Goal: Task Accomplishment & Management: Manage account settings

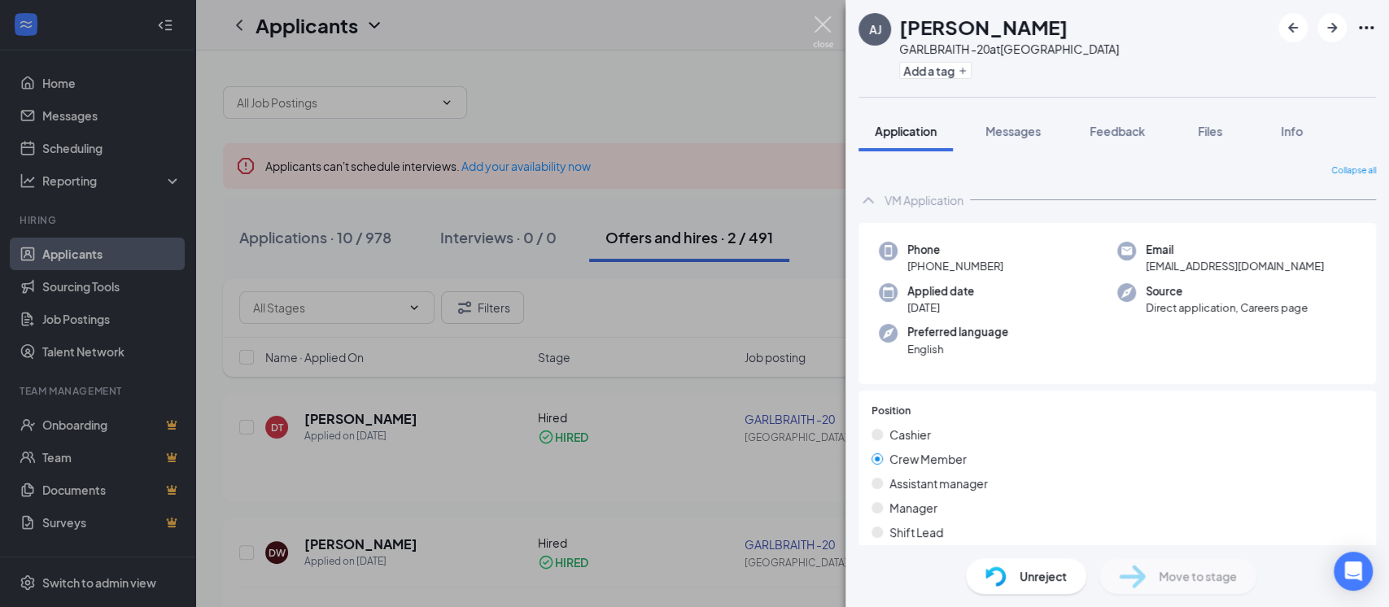
click at [816, 29] on img at bounding box center [823, 32] width 20 height 32
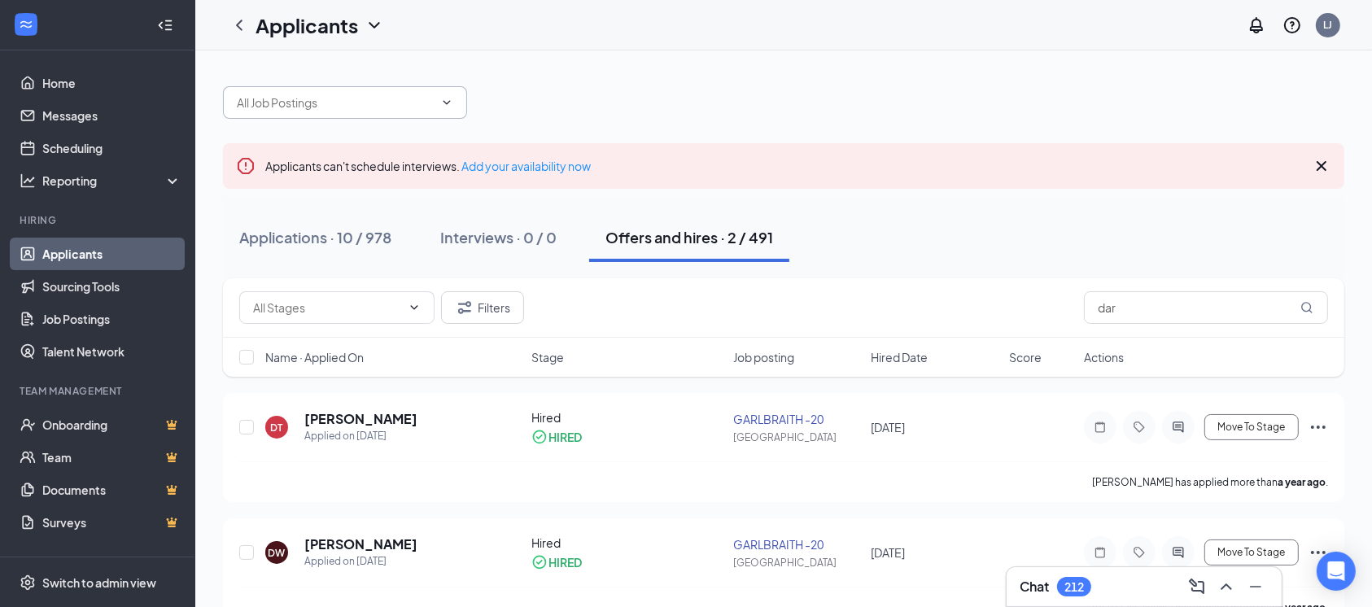
click at [373, 103] on input "text" at bounding box center [335, 103] width 197 height 18
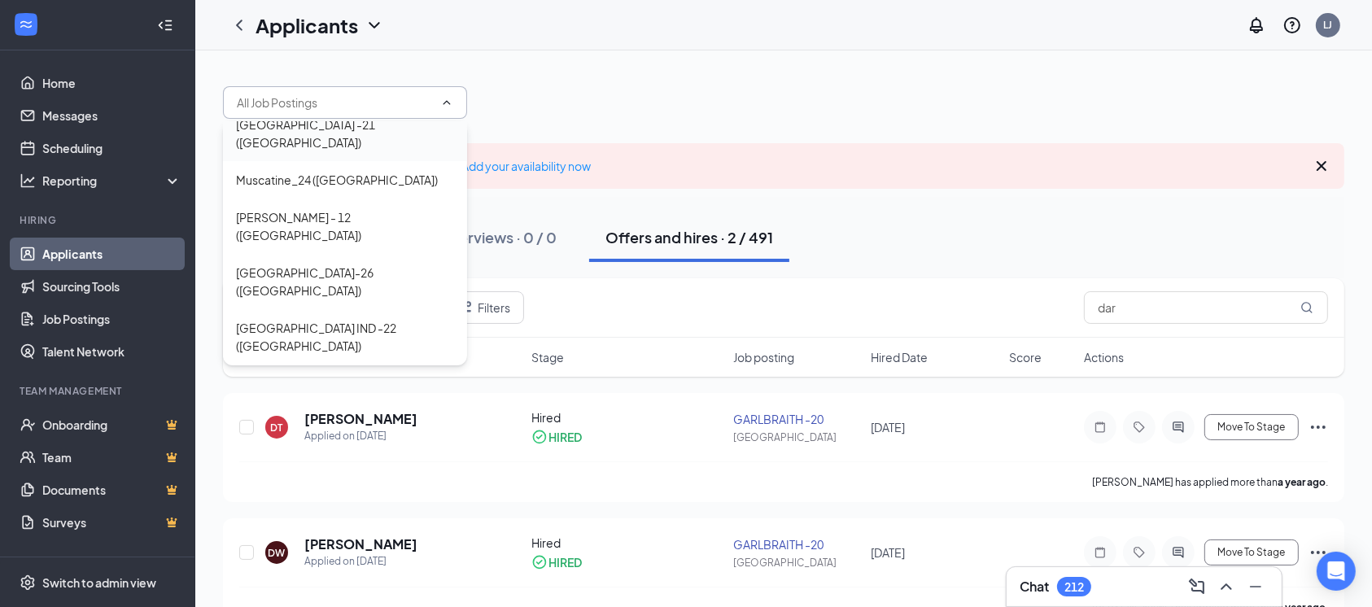
scroll to position [216, 0]
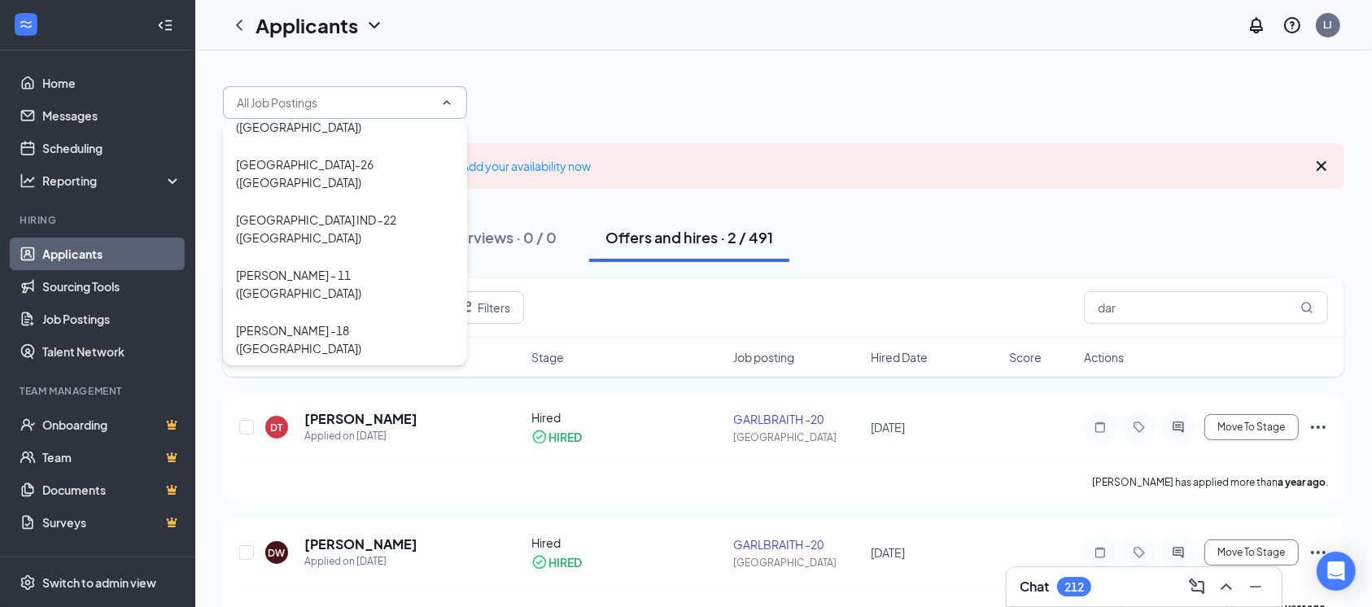
click at [364, 367] on div "GARLBRAITH -20 ([GEOGRAPHIC_DATA])" at bounding box center [345, 385] width 244 height 37
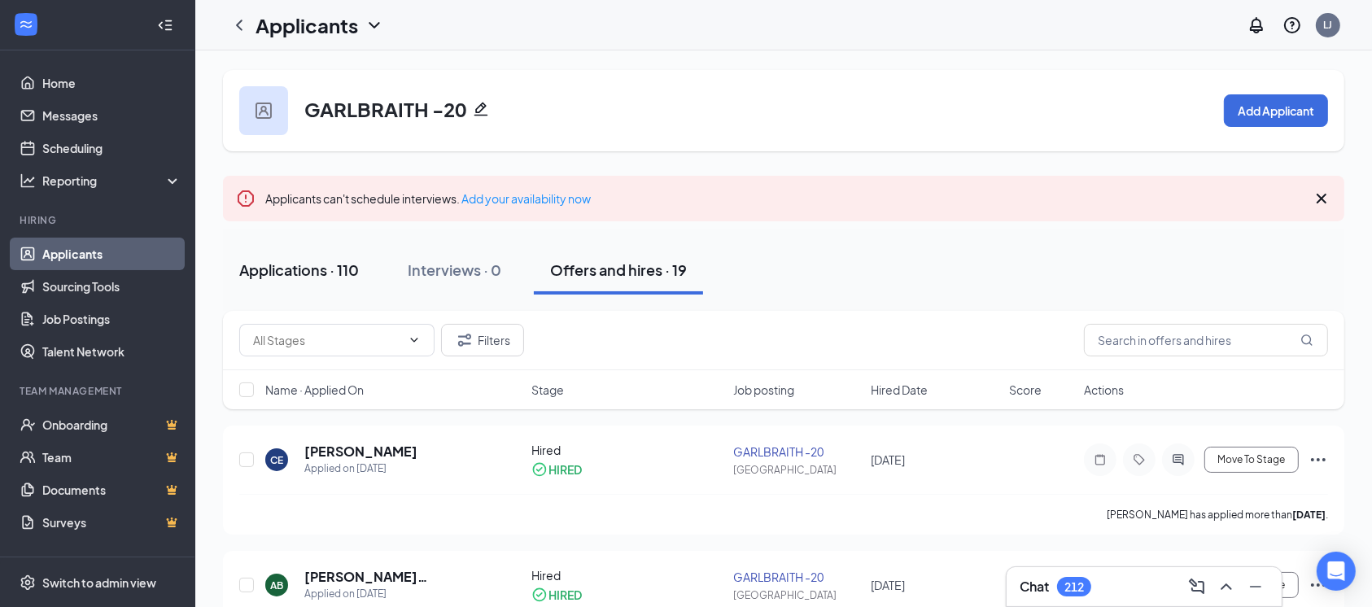
click at [293, 264] on div "Applications · 110" at bounding box center [299, 270] width 120 height 20
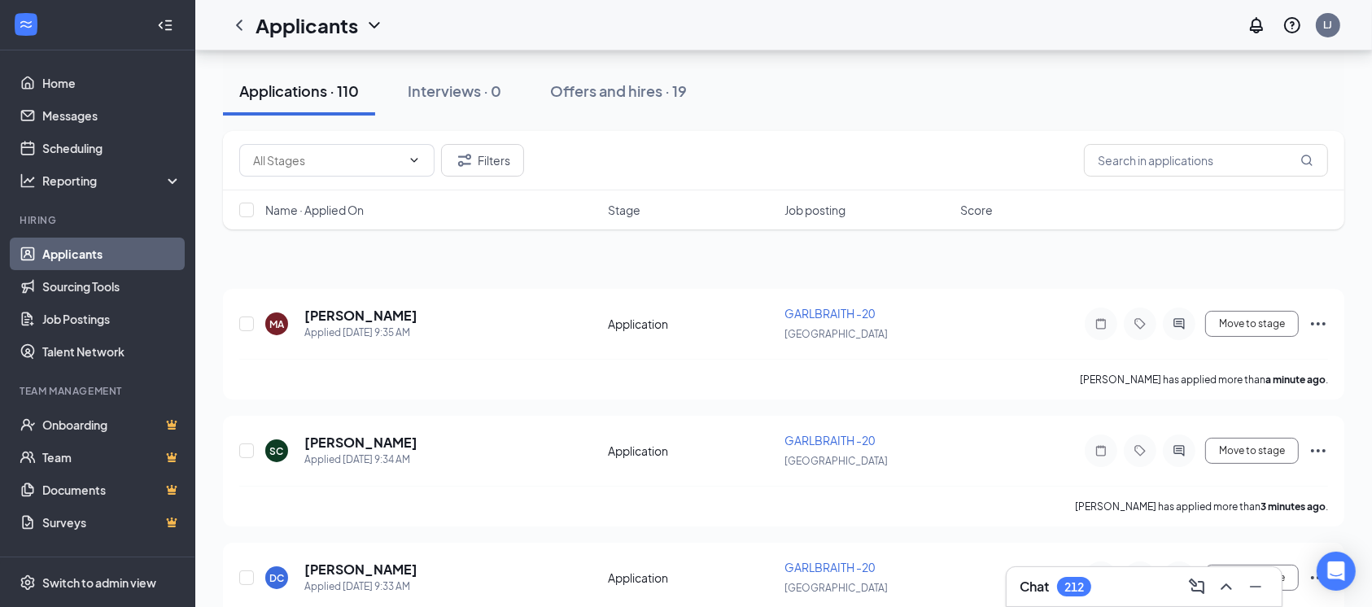
scroll to position [108, 0]
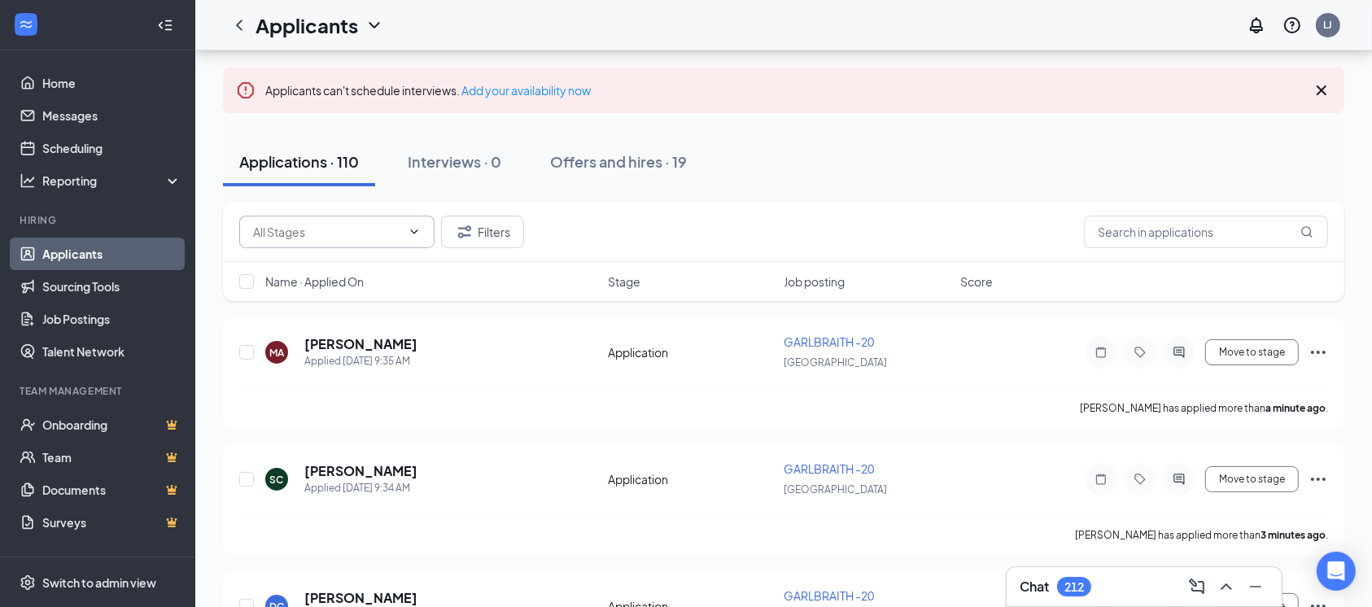
click at [327, 228] on input "text" at bounding box center [327, 232] width 148 height 18
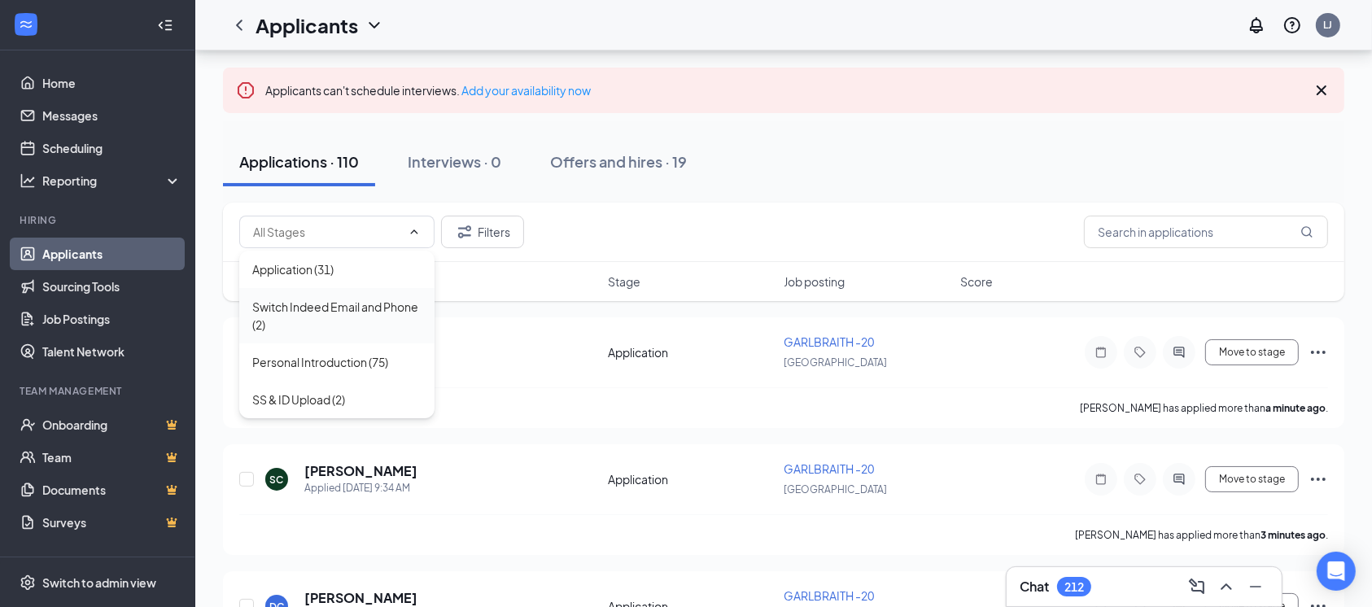
click at [354, 295] on div "Switch Indeed Email and Phone (2)" at bounding box center [336, 315] width 195 height 55
type input "Switch Indeed Email and Phone (2)"
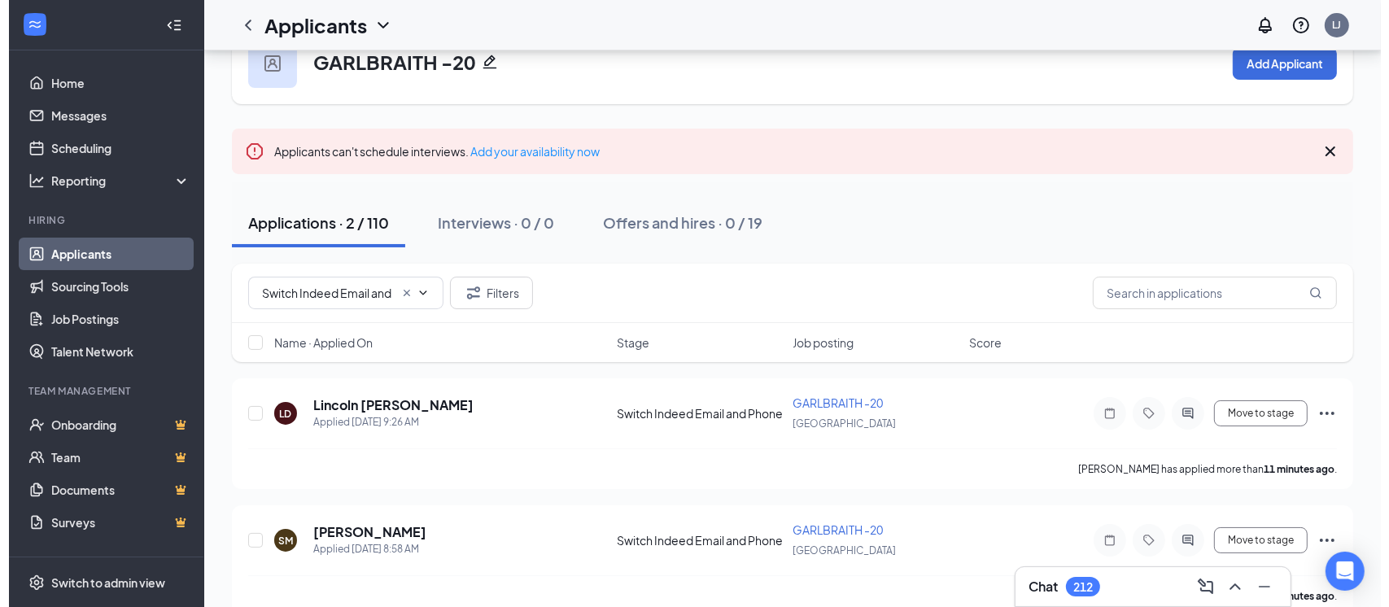
scroll to position [73, 0]
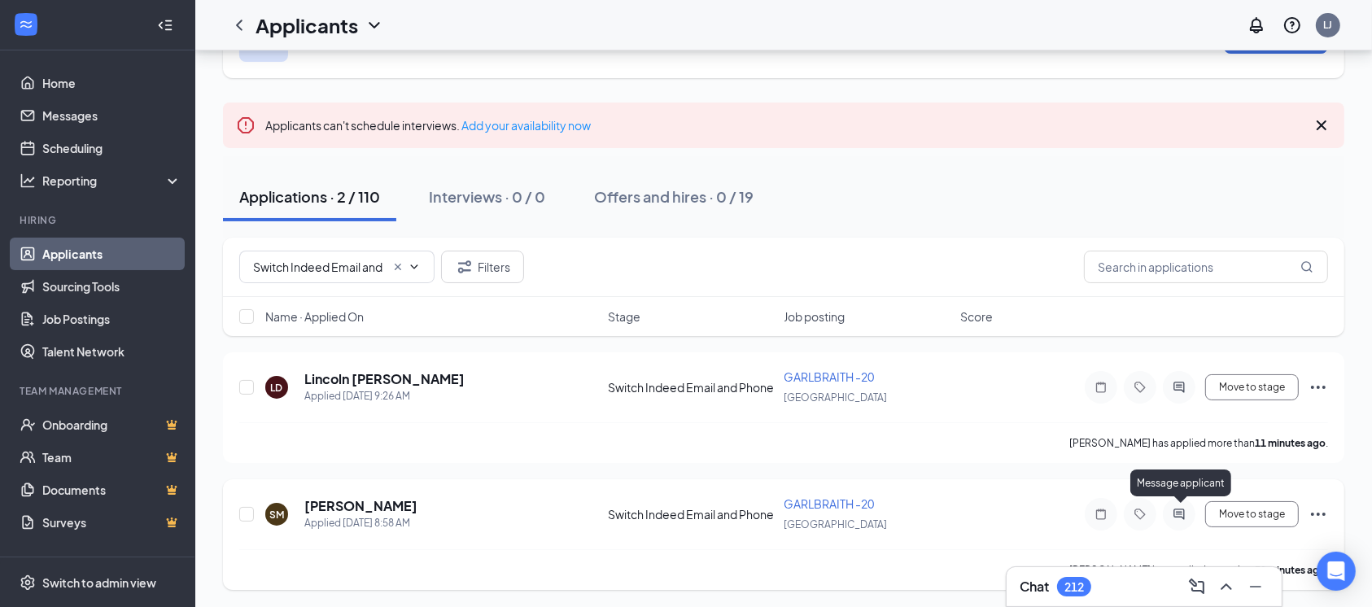
click at [1176, 515] on icon "ActiveChat" at bounding box center [1179, 514] width 20 height 13
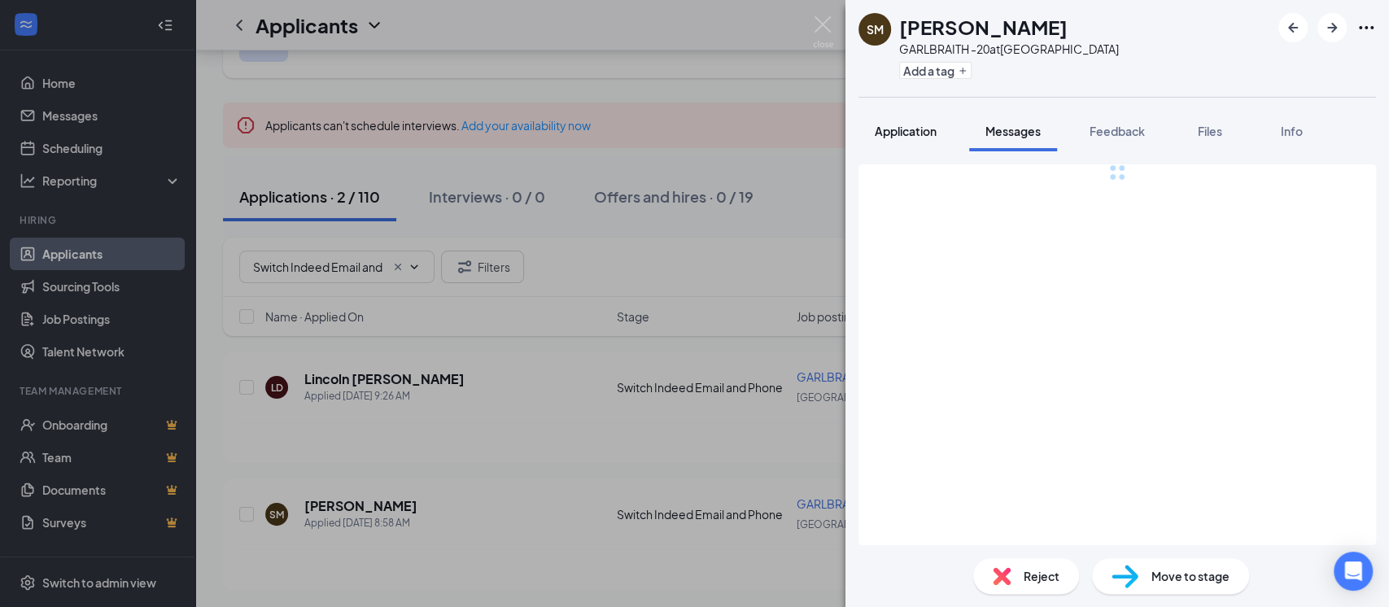
click at [923, 132] on span "Application" at bounding box center [906, 131] width 62 height 15
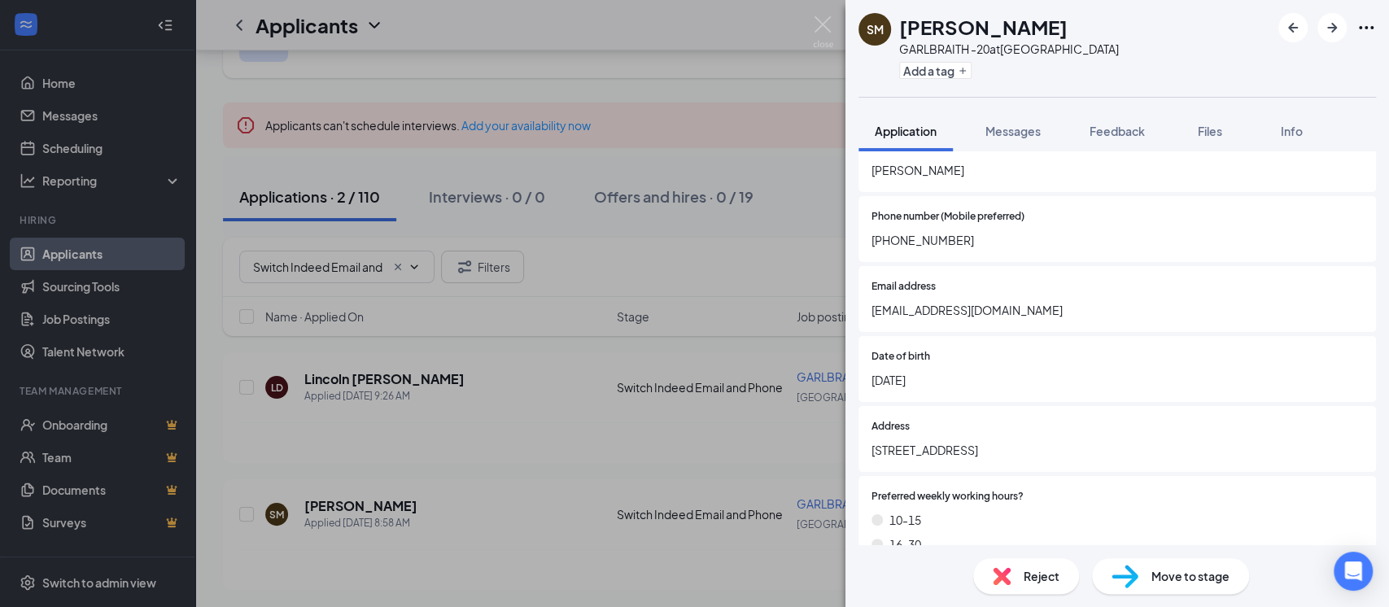
scroll to position [557, 0]
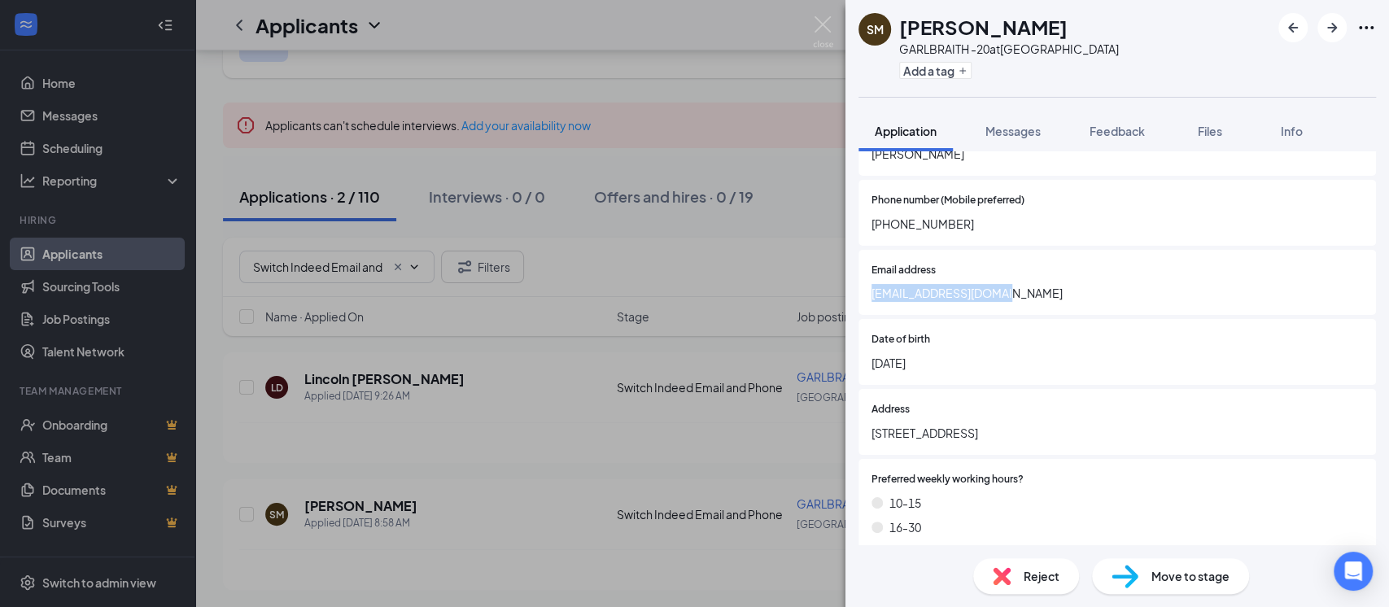
drag, startPoint x: 871, startPoint y: 303, endPoint x: 1009, endPoint y: 316, distance: 138.1
click at [1009, 302] on span "Stasharm19@icloud.com" at bounding box center [1116, 293] width 491 height 18
copy span "Stasharm19@icloud.com"
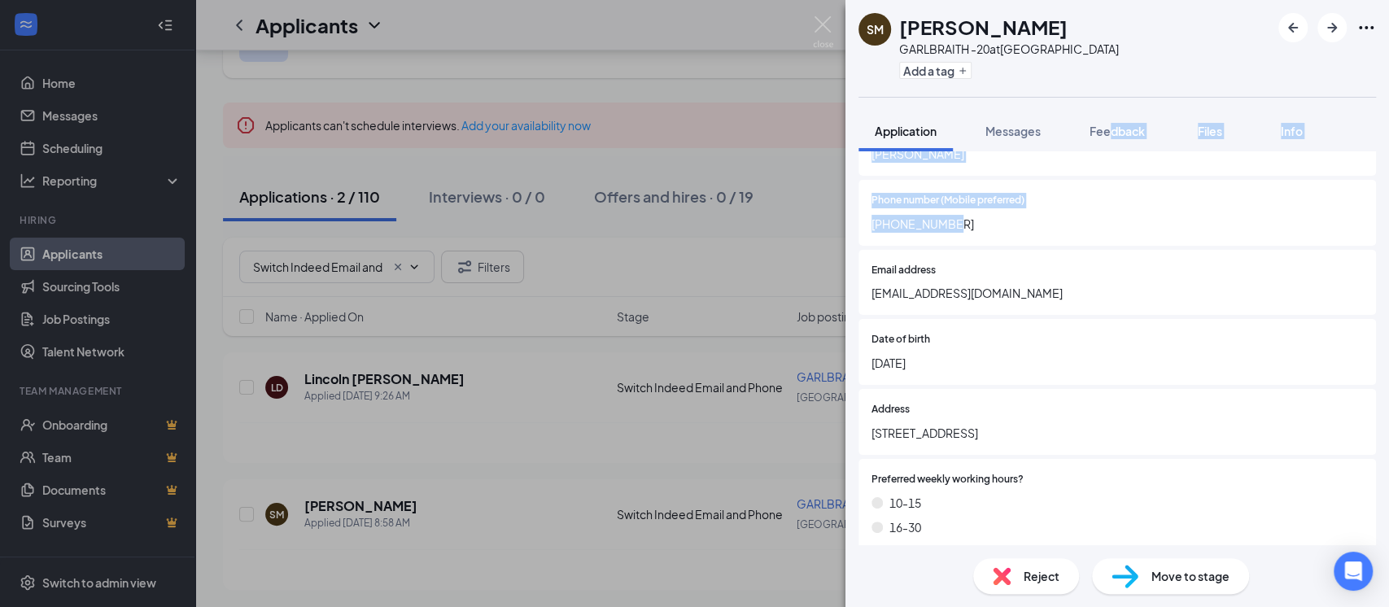
scroll to position [175, 0]
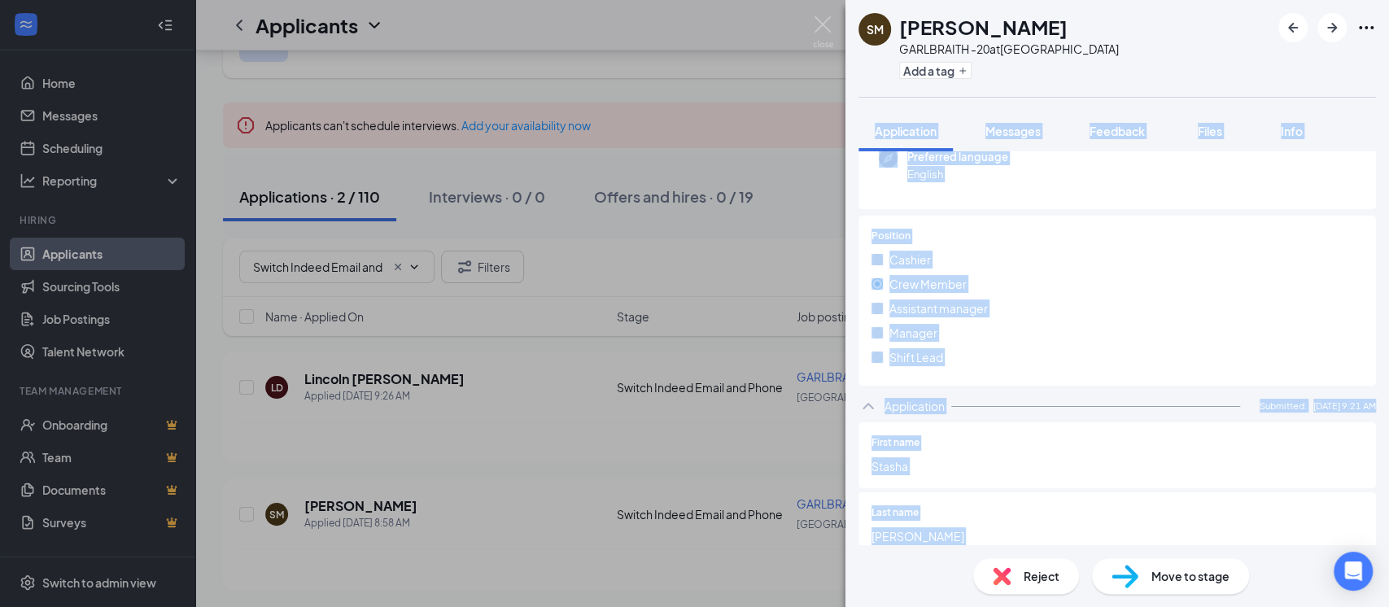
drag, startPoint x: 1109, startPoint y: 138, endPoint x: 1328, endPoint y: 7, distance: 255.5
click at [1254, 39] on div "SM Stasha Maddox GARLBRAITH -20 at USA Add a tag Application Messages Feedback …" at bounding box center [1116, 303] width 543 height 607
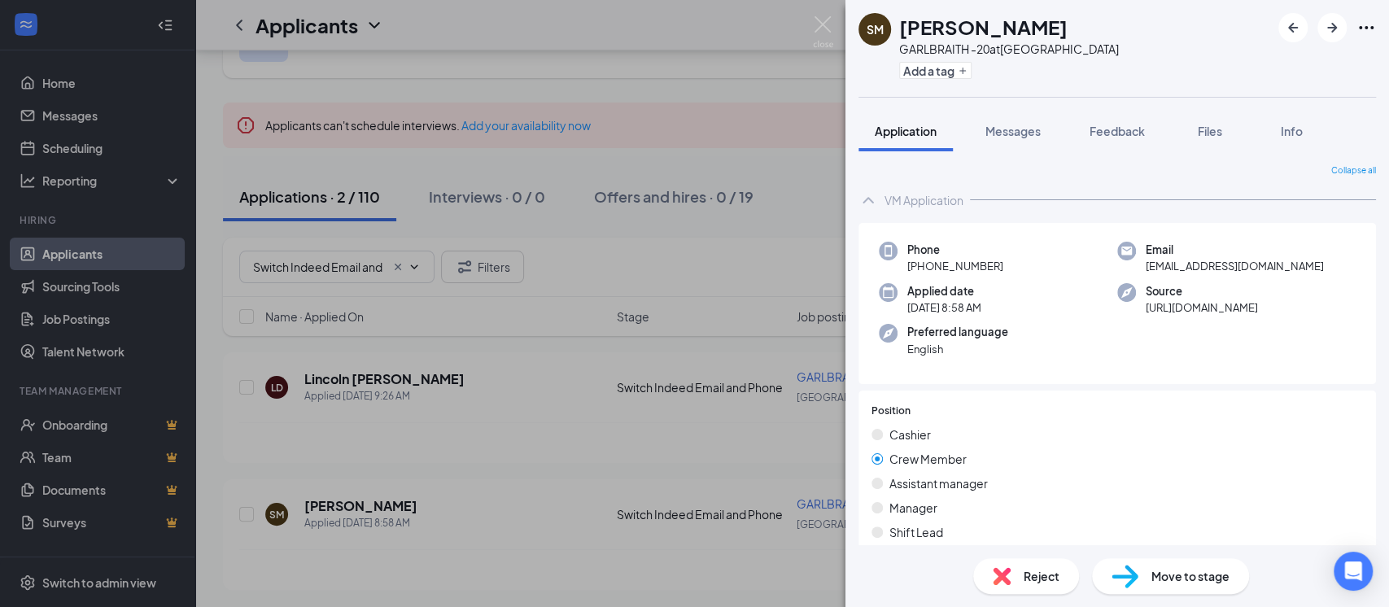
click at [1363, 29] on icon "Ellipses" at bounding box center [1366, 28] width 20 height 20
click at [1230, 68] on div "SM Stasha Maddox GARLBRAITH -20 at USA Add a tag" at bounding box center [1116, 48] width 543 height 97
click at [1364, 29] on icon "Ellipses" at bounding box center [1366, 28] width 20 height 20
click at [1241, 68] on link "View full application" at bounding box center [1277, 66] width 176 height 16
click at [1131, 576] on img at bounding box center [1124, 577] width 27 height 24
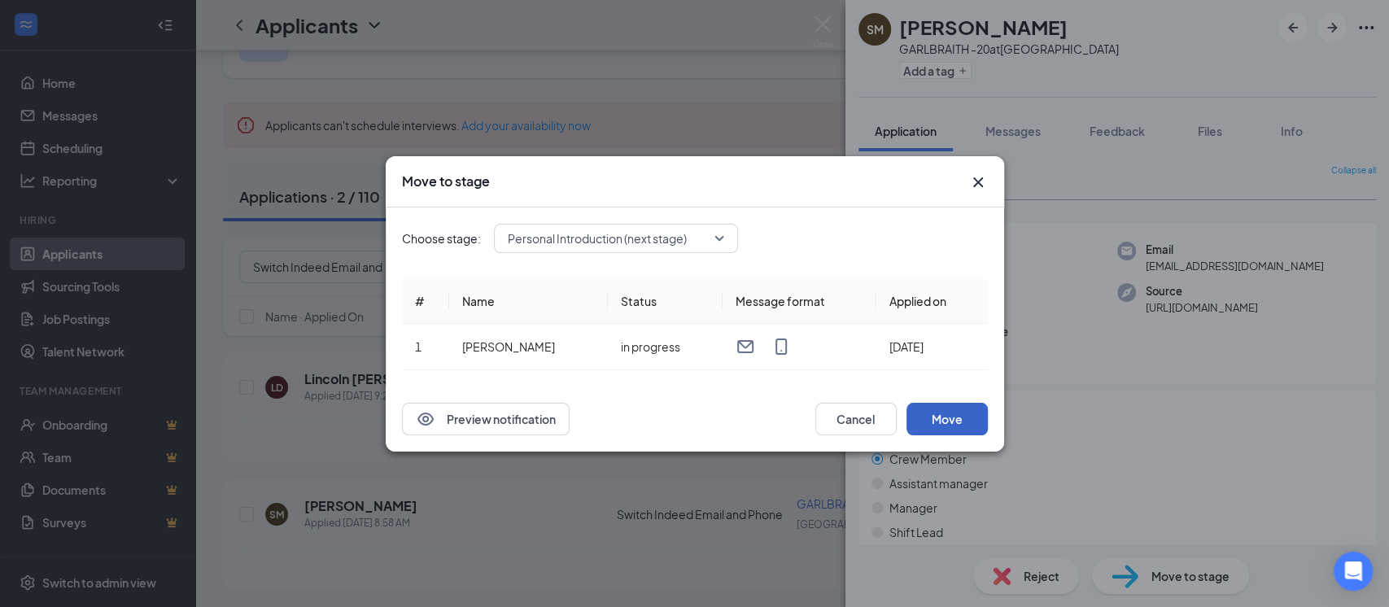
click at [928, 410] on button "Move" at bounding box center [946, 419] width 81 height 33
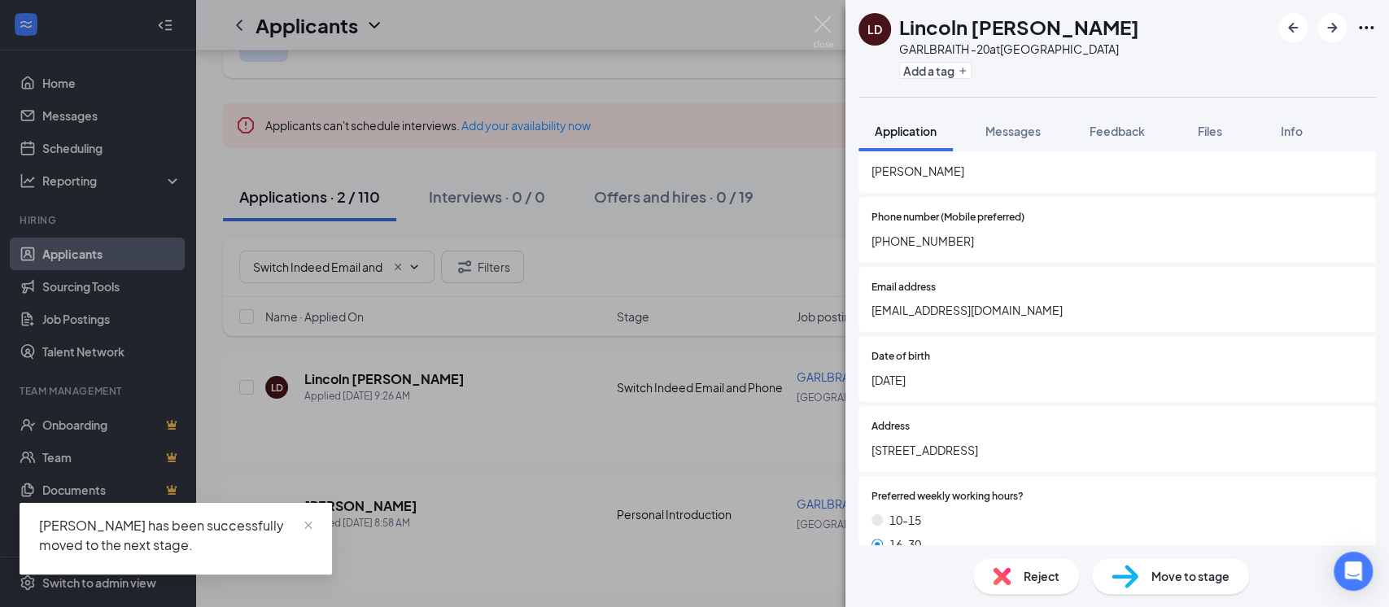
scroll to position [542, 0]
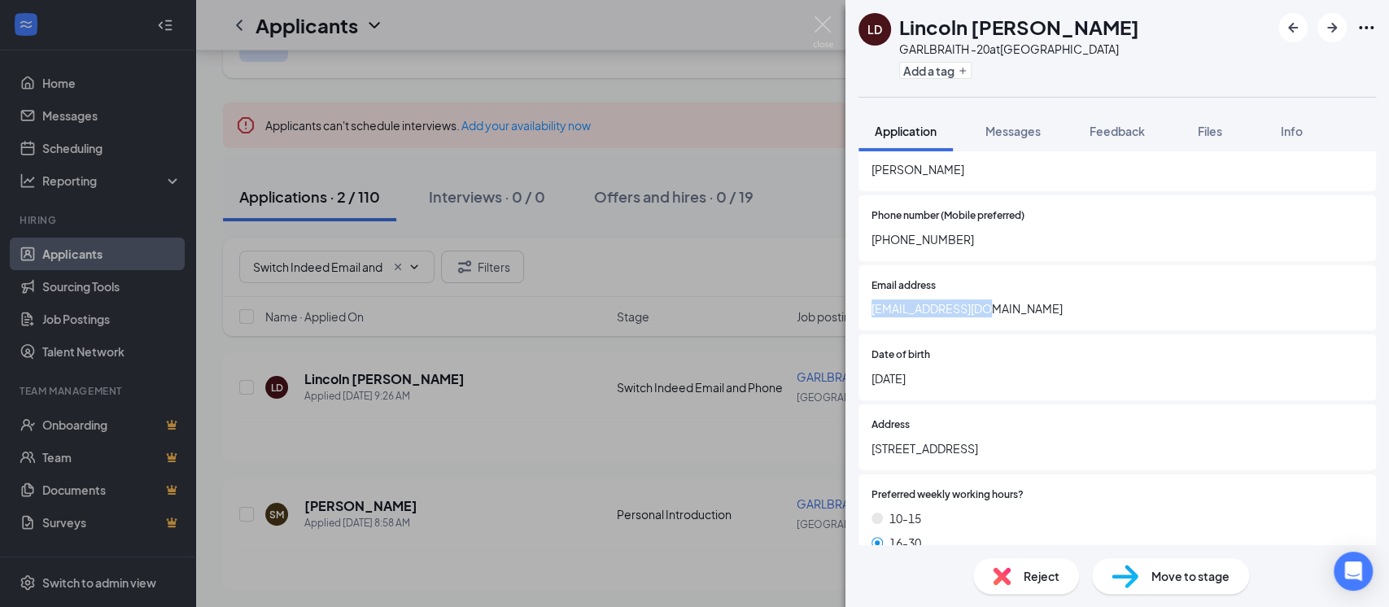
drag, startPoint x: 866, startPoint y: 325, endPoint x: 983, endPoint y: 325, distance: 117.1
click at [983, 325] on div "Email address ljdoner3@gmail.com" at bounding box center [1116, 298] width 517 height 66
copy span "ljdoner3@gmail.com"
click at [1150, 569] on div "Move to stage" at bounding box center [1170, 576] width 157 height 36
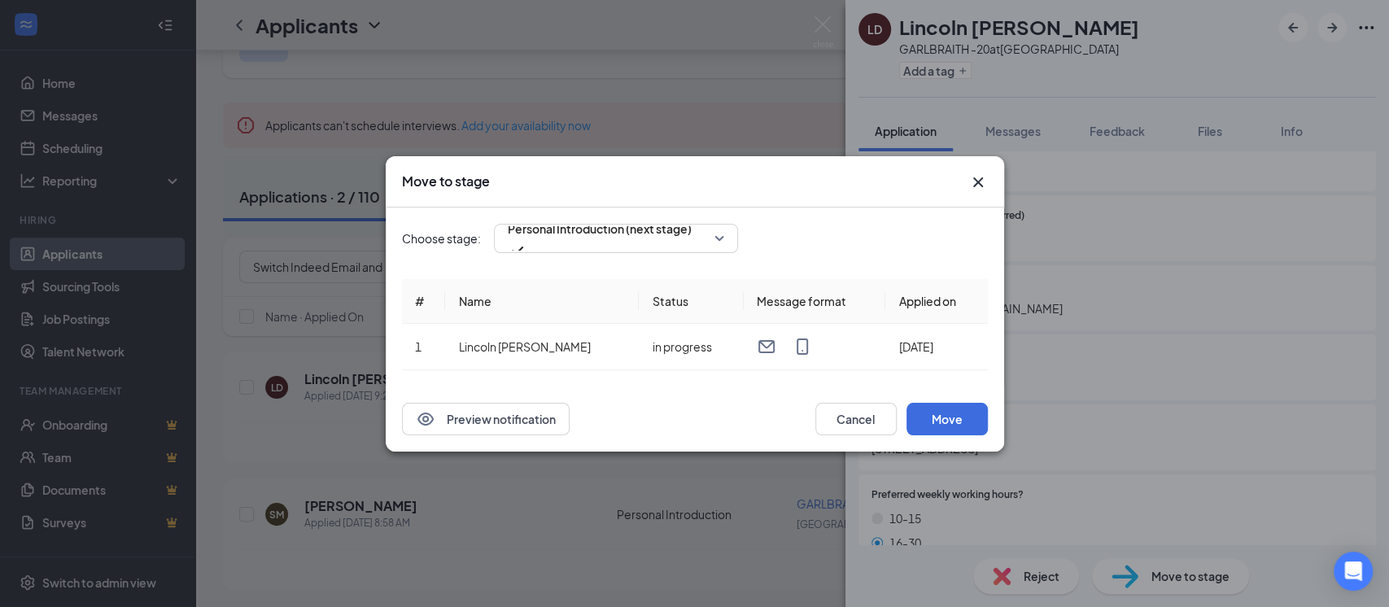
drag, startPoint x: 979, startPoint y: 186, endPoint x: 1045, endPoint y: 159, distance: 71.9
click at [979, 185] on icon "Cross" at bounding box center [978, 182] width 20 height 20
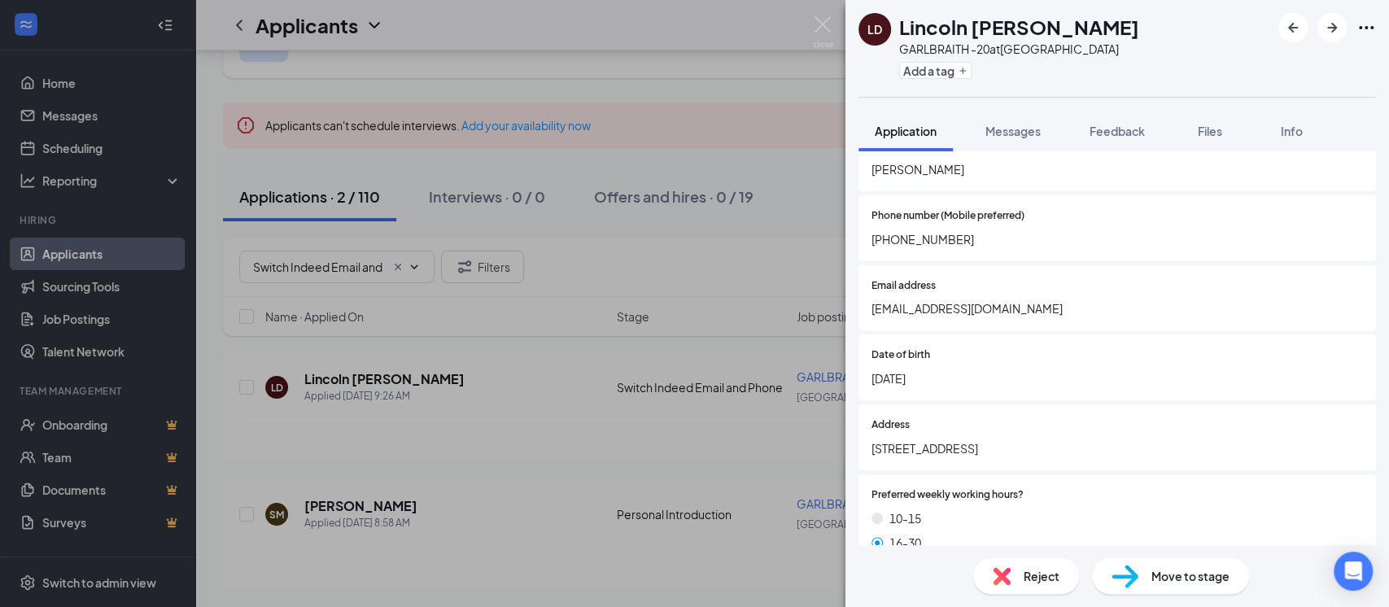
click at [1368, 24] on icon "Ellipses" at bounding box center [1366, 28] width 20 height 20
click at [1231, 66] on link "View full application" at bounding box center [1277, 66] width 176 height 16
click at [1186, 583] on span "Move to stage" at bounding box center [1190, 576] width 78 height 18
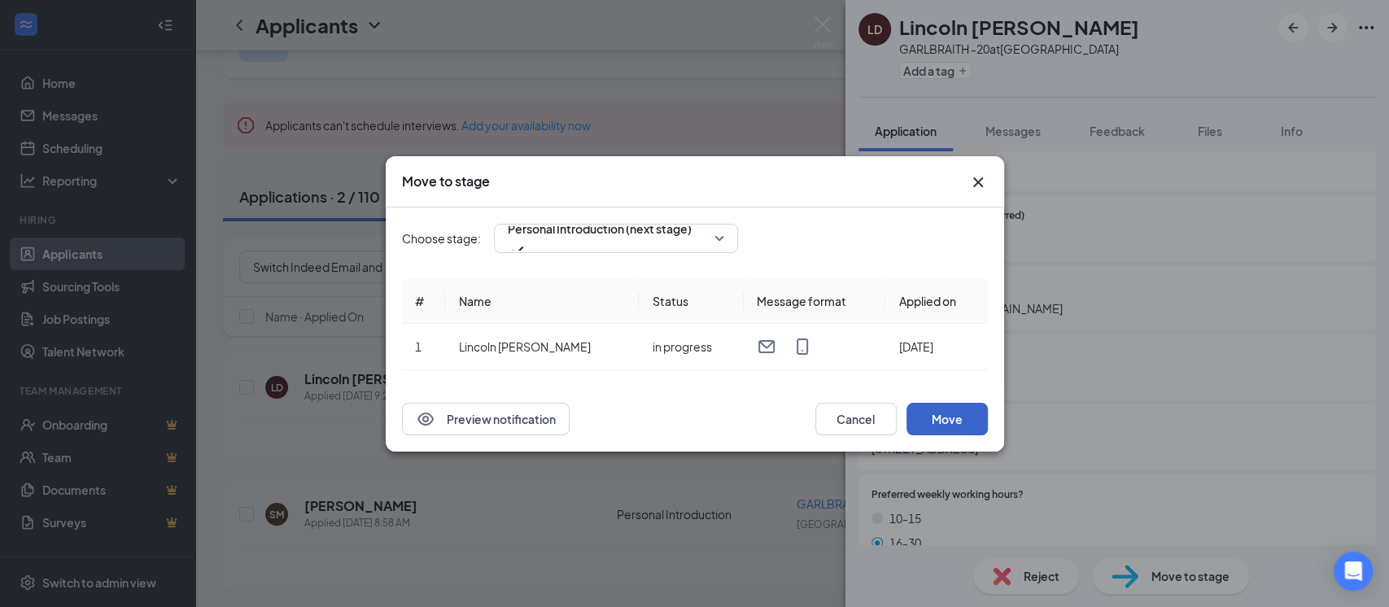
click at [948, 407] on button "Move" at bounding box center [946, 419] width 81 height 33
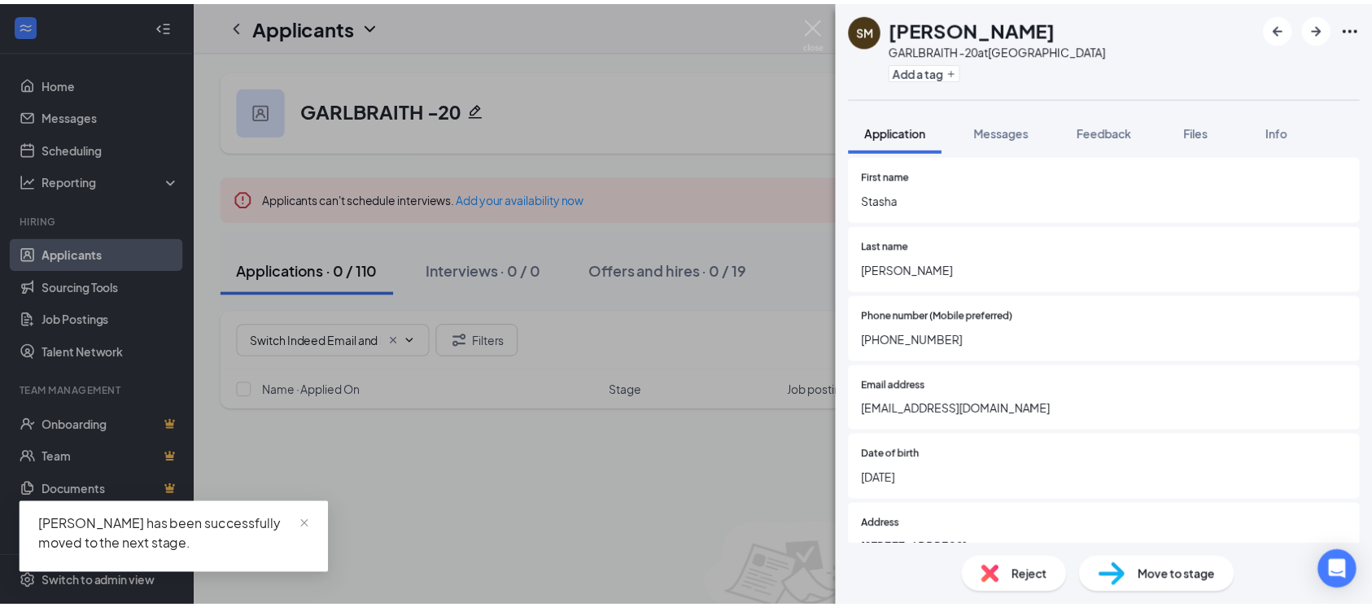
scroll to position [425, 0]
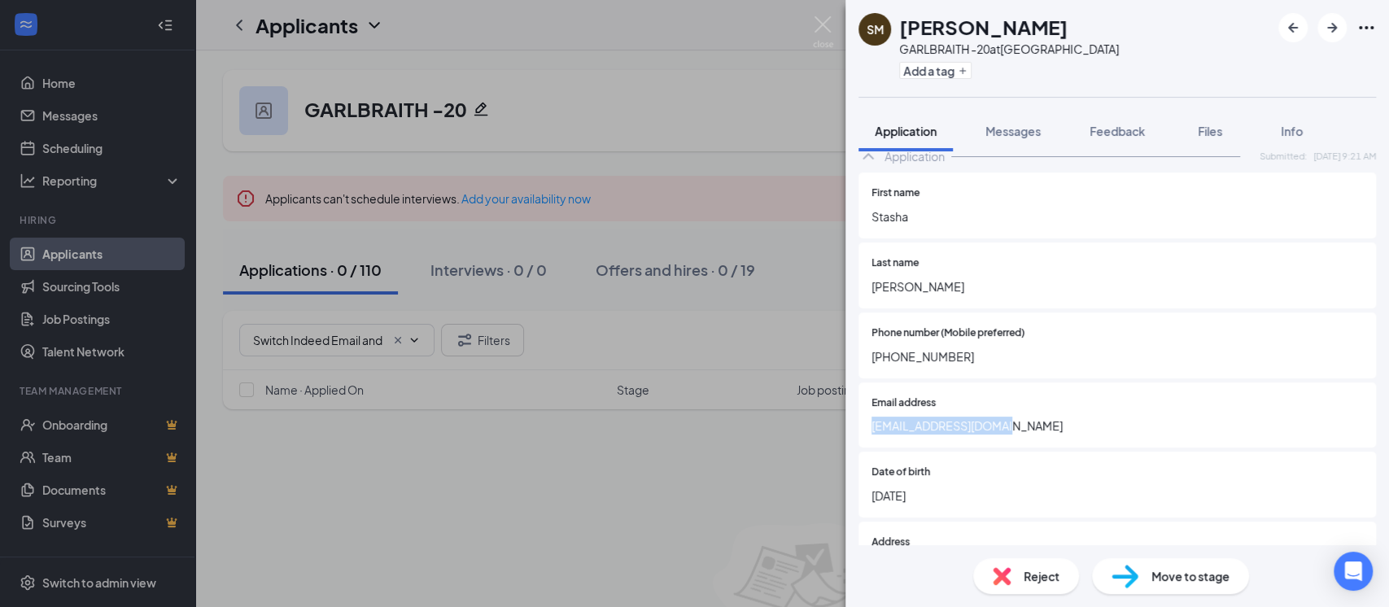
drag, startPoint x: 871, startPoint y: 425, endPoint x: 1024, endPoint y: 426, distance: 152.9
click at [1024, 426] on span "Stasharm19@icloud.com" at bounding box center [1116, 426] width 491 height 18
copy span "Stasharm19@icloud.com"
click at [1368, 25] on icon "Ellipses" at bounding box center [1366, 28] width 20 height 20
click at [1255, 59] on link "View full application" at bounding box center [1277, 65] width 176 height 16
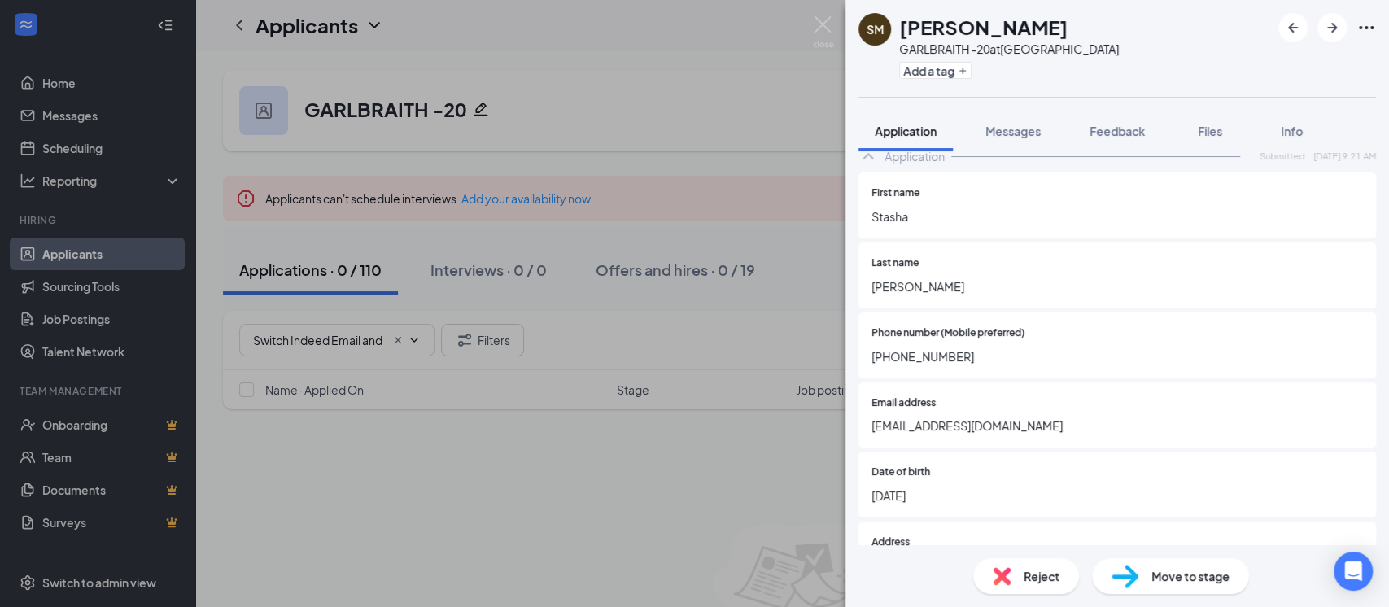
click at [1139, 575] on div "Move to stage" at bounding box center [1170, 576] width 157 height 36
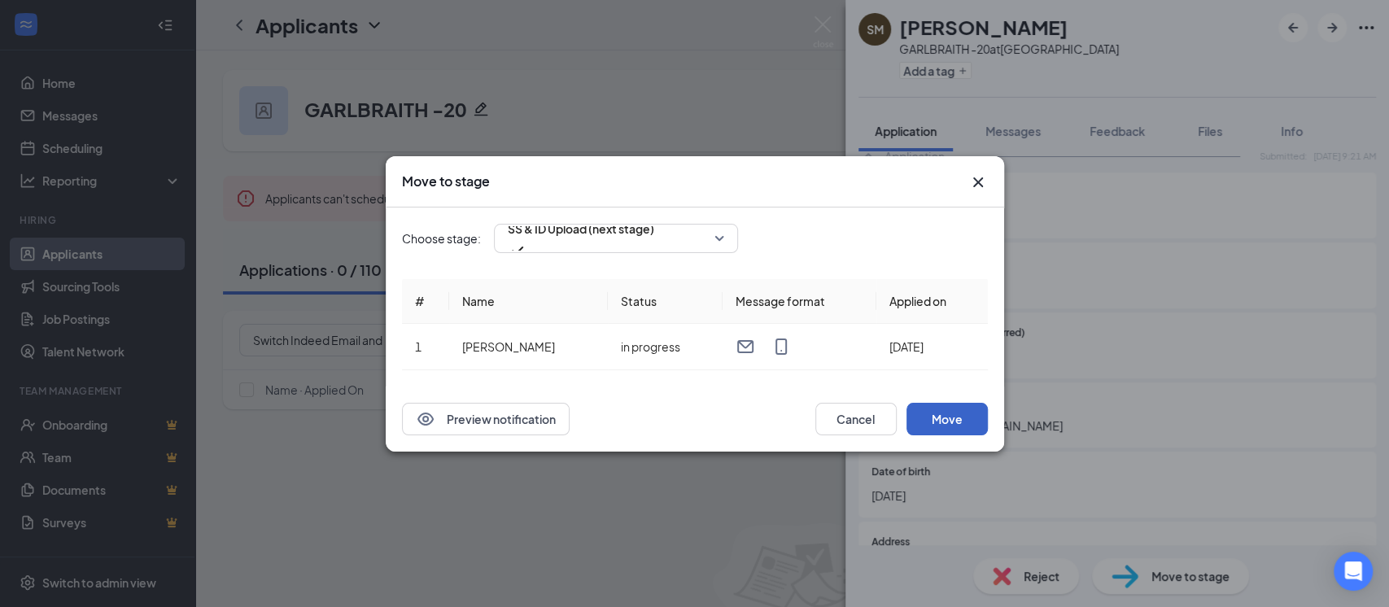
click at [965, 430] on button "Move" at bounding box center [946, 419] width 81 height 33
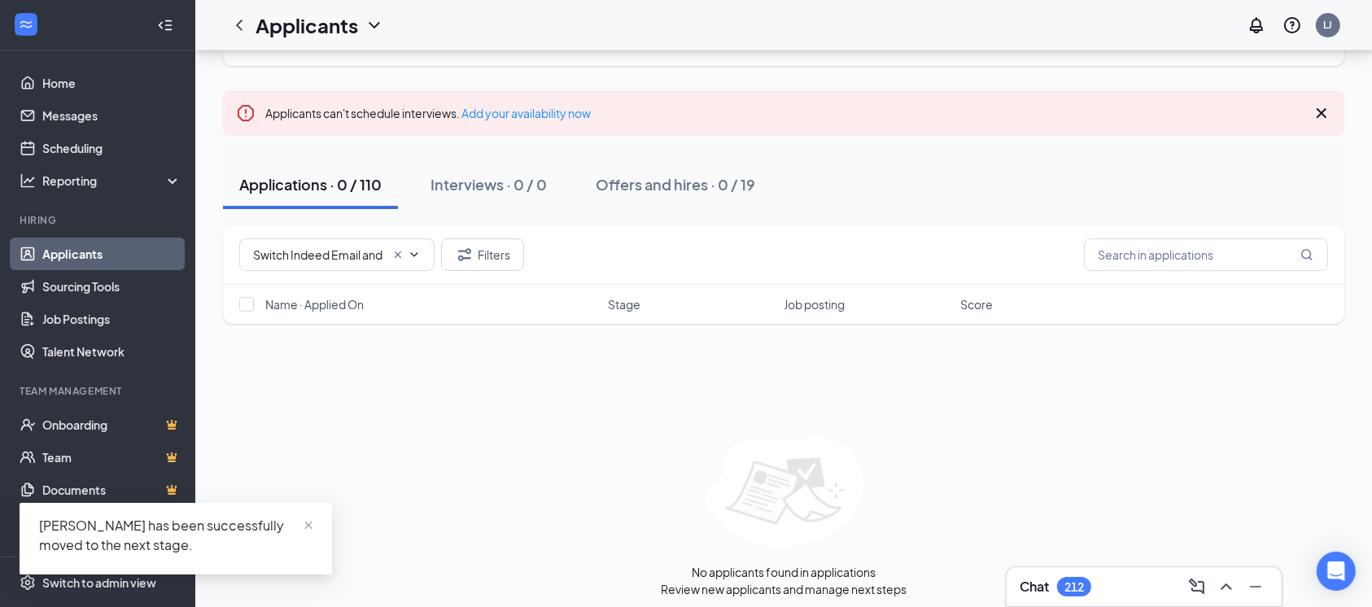
scroll to position [93, 0]
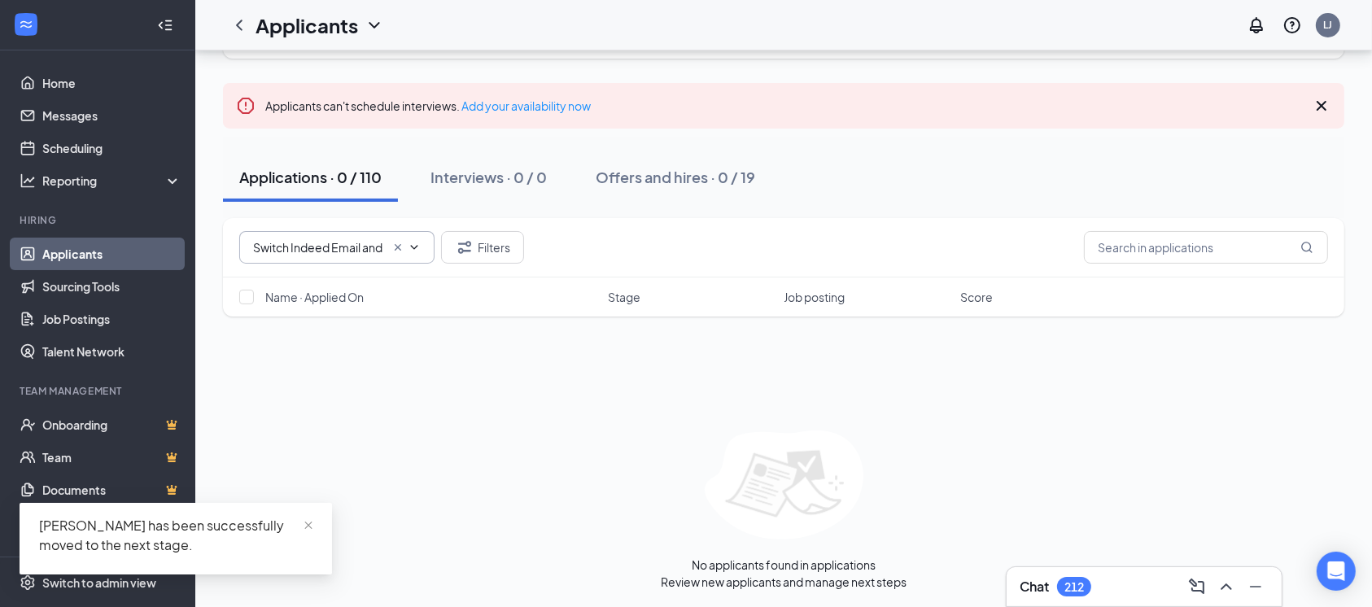
click at [377, 242] on input "Switch Indeed Email and Phone (2)" at bounding box center [319, 247] width 132 height 18
click at [397, 248] on icon "Cross" at bounding box center [397, 247] width 13 height 13
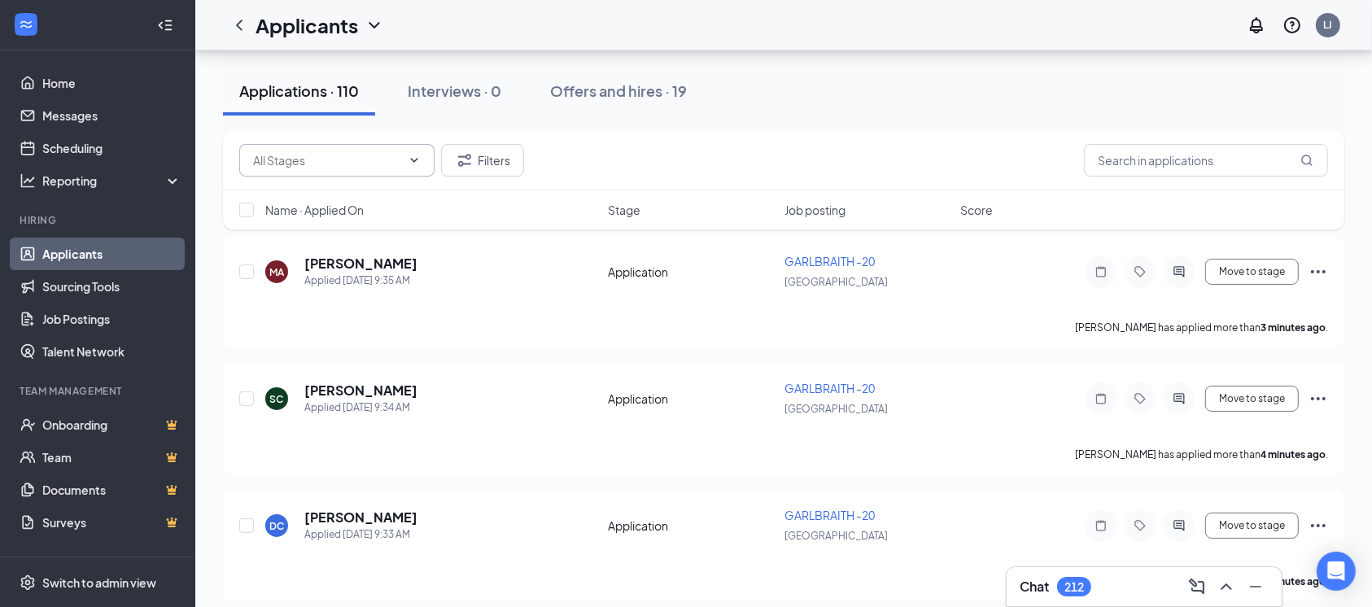
scroll to position [216, 0]
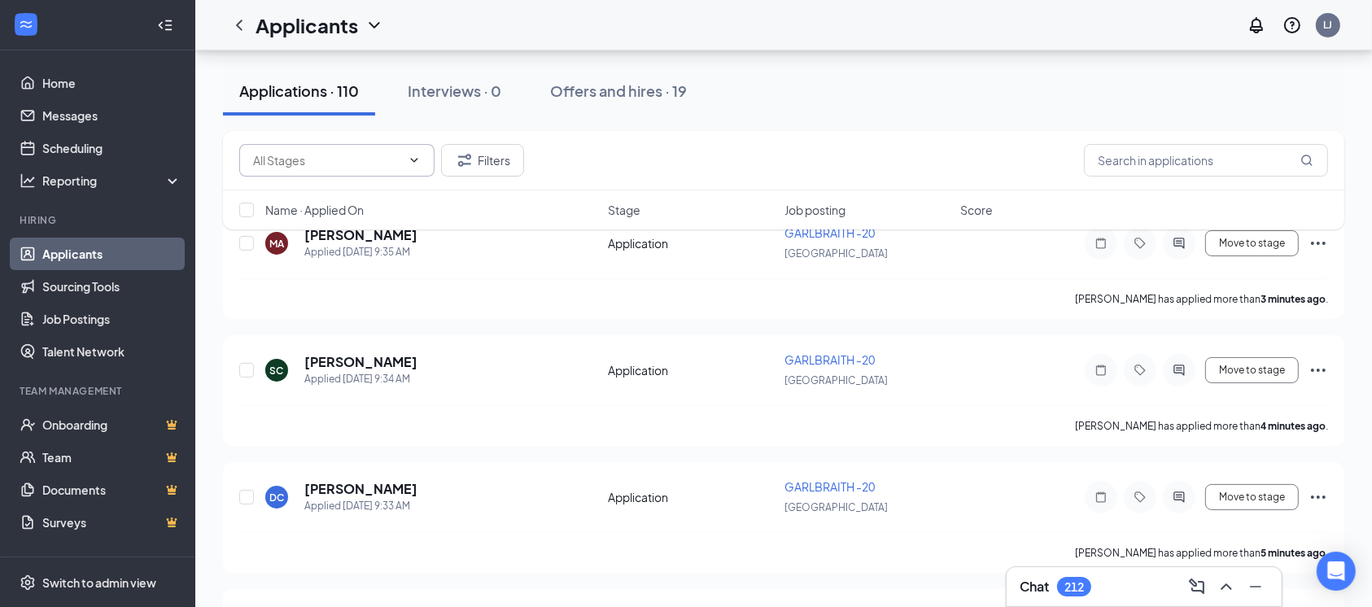
click at [369, 172] on span at bounding box center [336, 160] width 195 height 33
click at [370, 268] on div "SS & ID Upload (2)" at bounding box center [336, 273] width 169 height 18
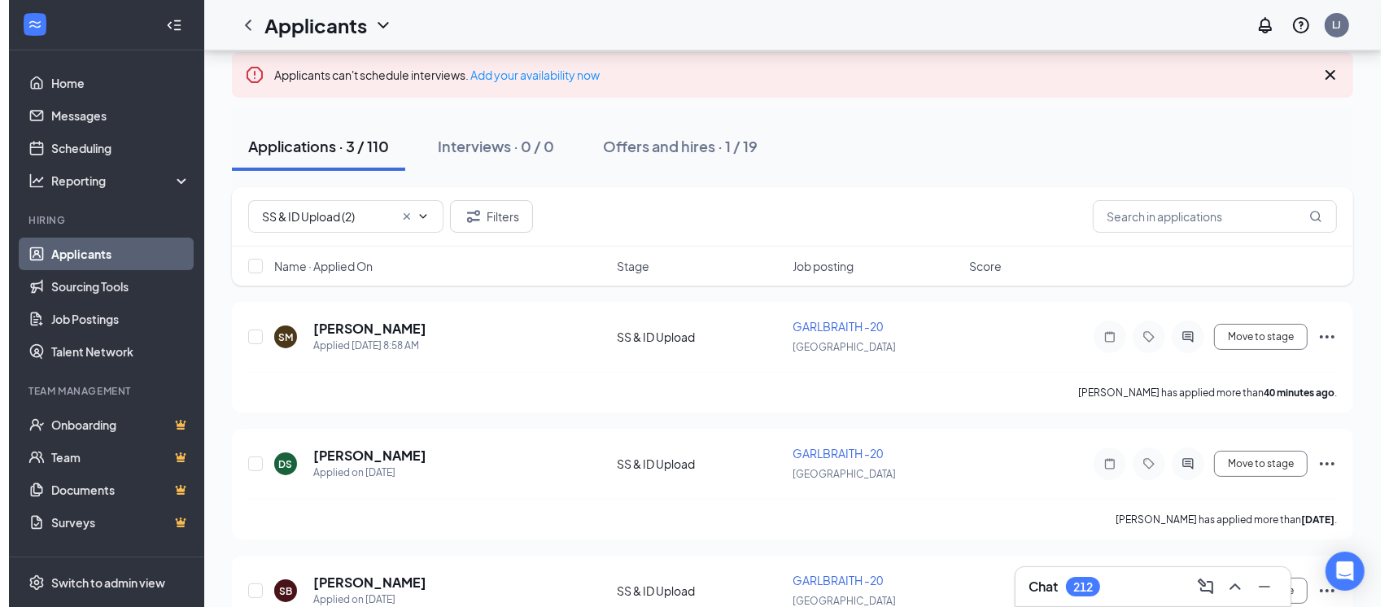
scroll to position [91, 0]
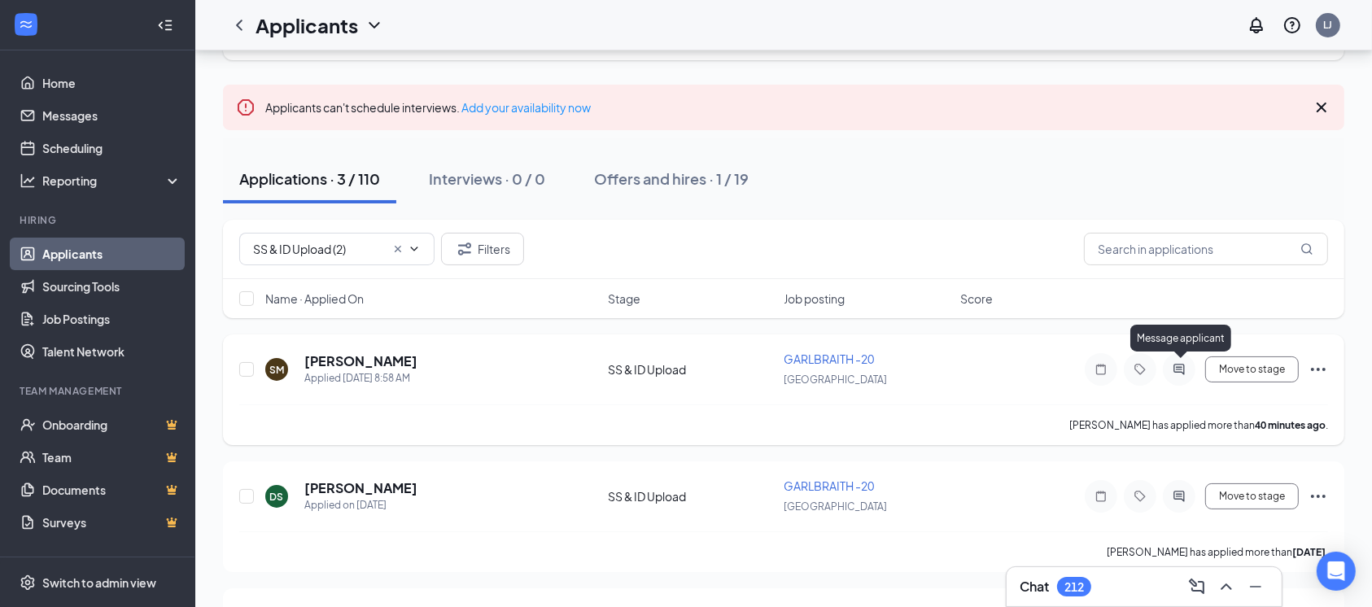
click at [1182, 373] on icon "ActiveChat" at bounding box center [1179, 369] width 20 height 13
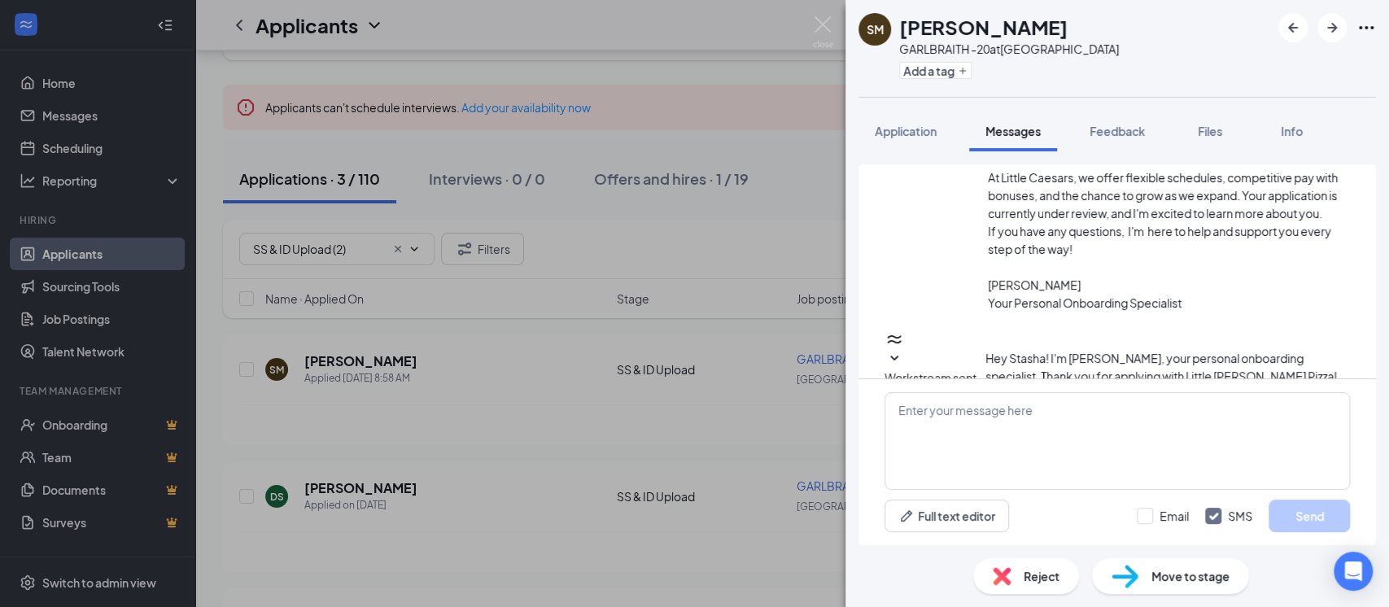
scroll to position [390, 0]
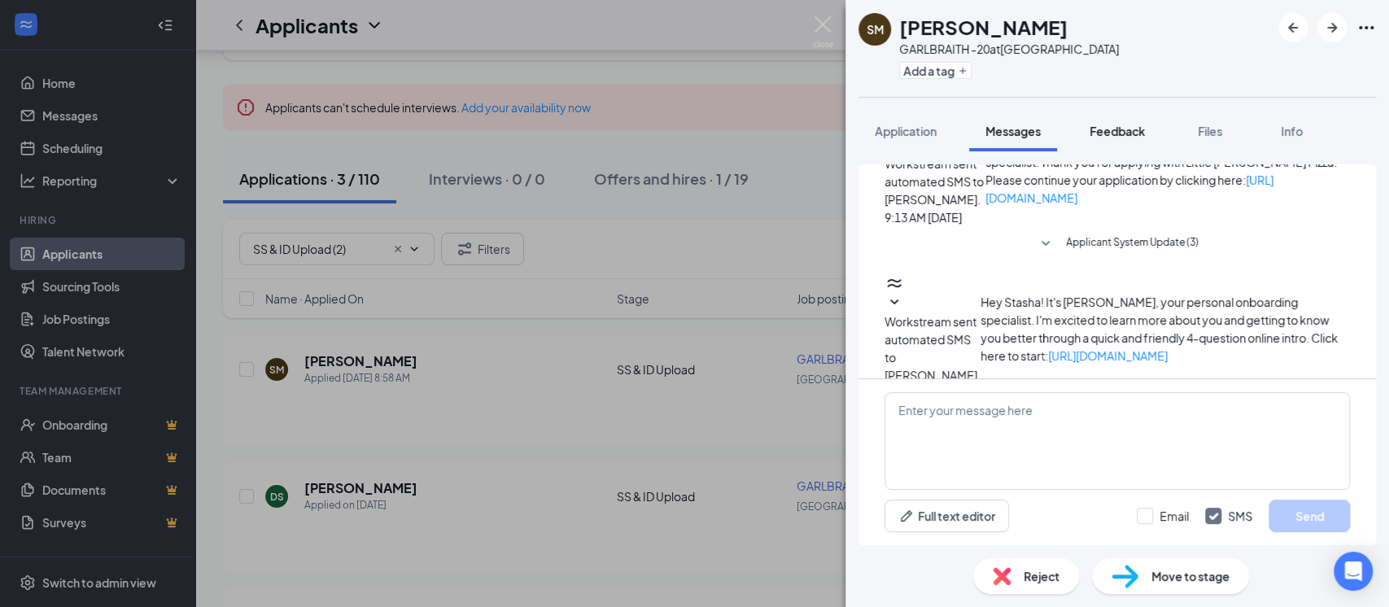
click at [1110, 117] on button "Feedback" at bounding box center [1117, 131] width 88 height 41
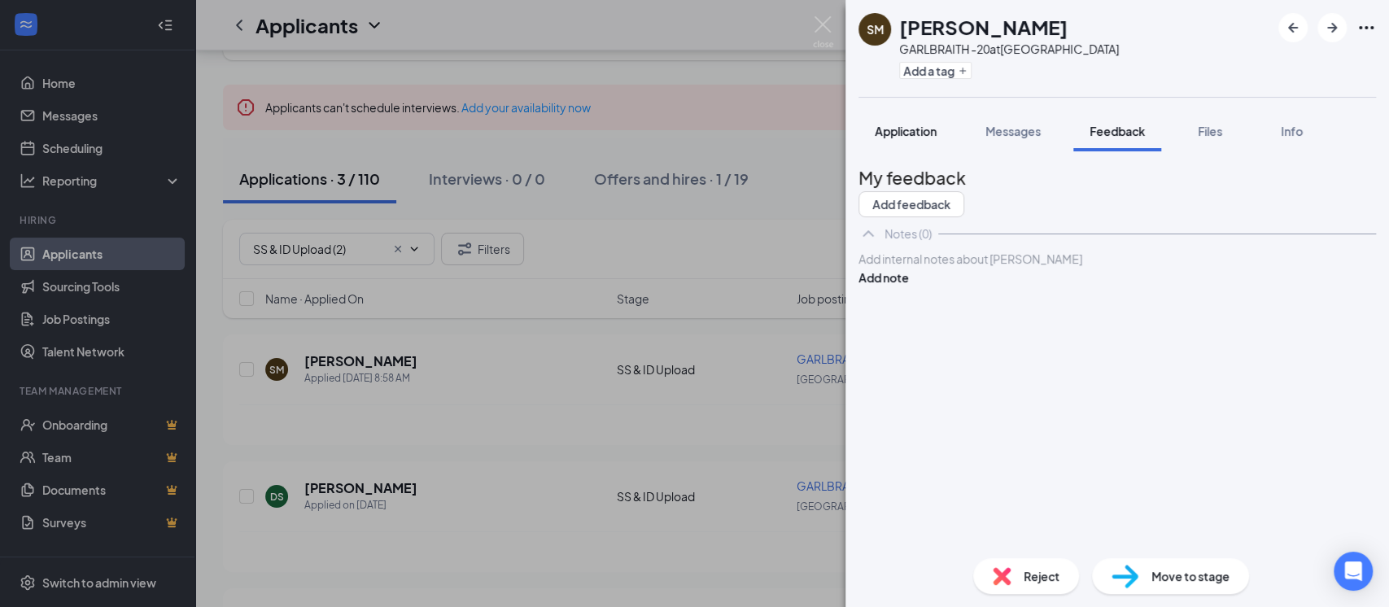
click at [907, 139] on button "Application" at bounding box center [905, 131] width 94 height 41
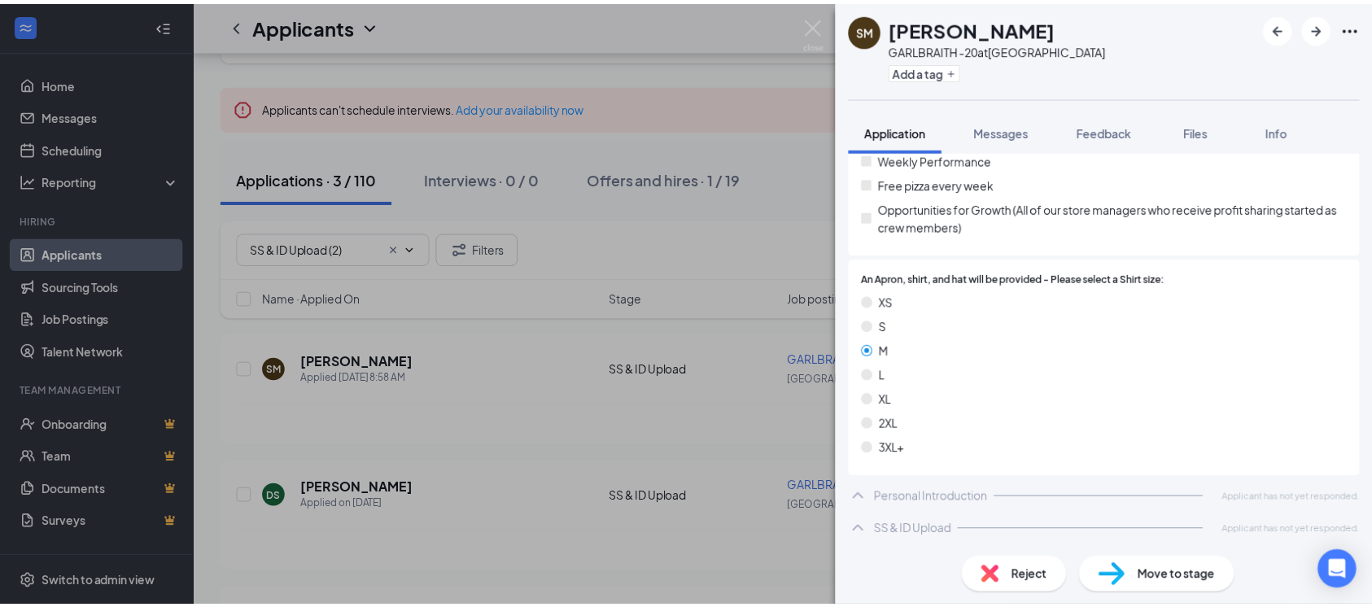
scroll to position [1399, 0]
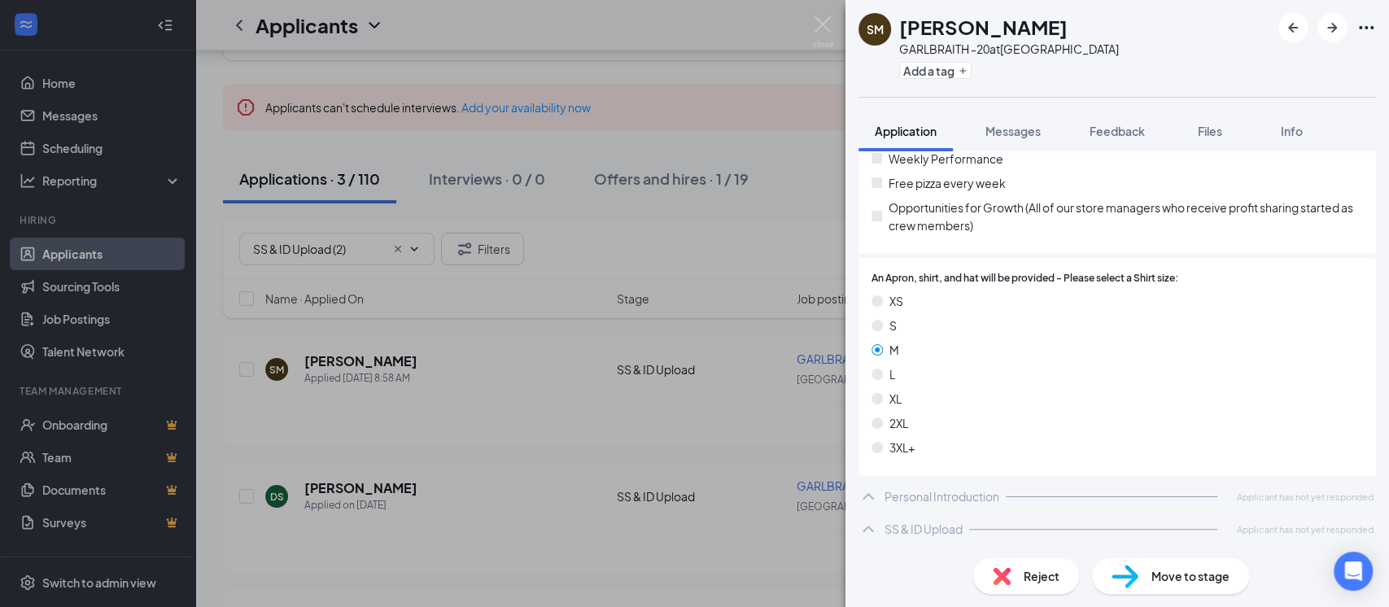
click at [906, 488] on div "Personal Introduction" at bounding box center [941, 496] width 115 height 16
click at [914, 525] on div "SS & ID Upload" at bounding box center [923, 529] width 78 height 16
click at [825, 21] on img at bounding box center [823, 32] width 20 height 32
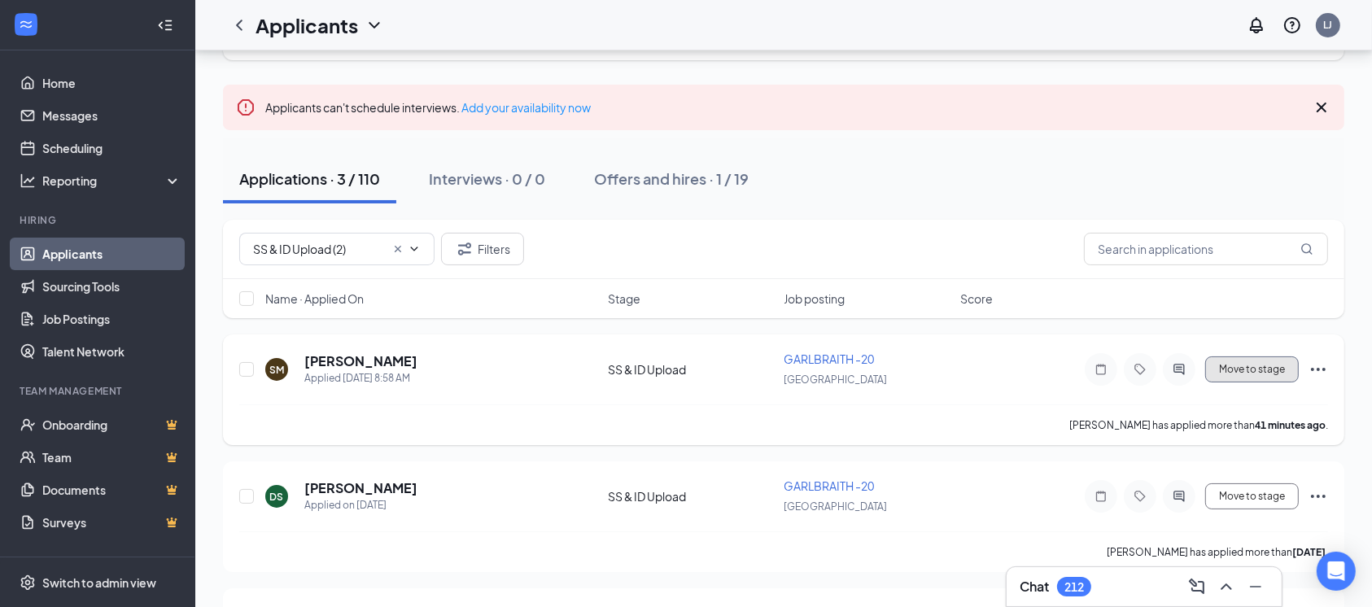
click at [1276, 369] on button "Move to stage" at bounding box center [1252, 369] width 94 height 26
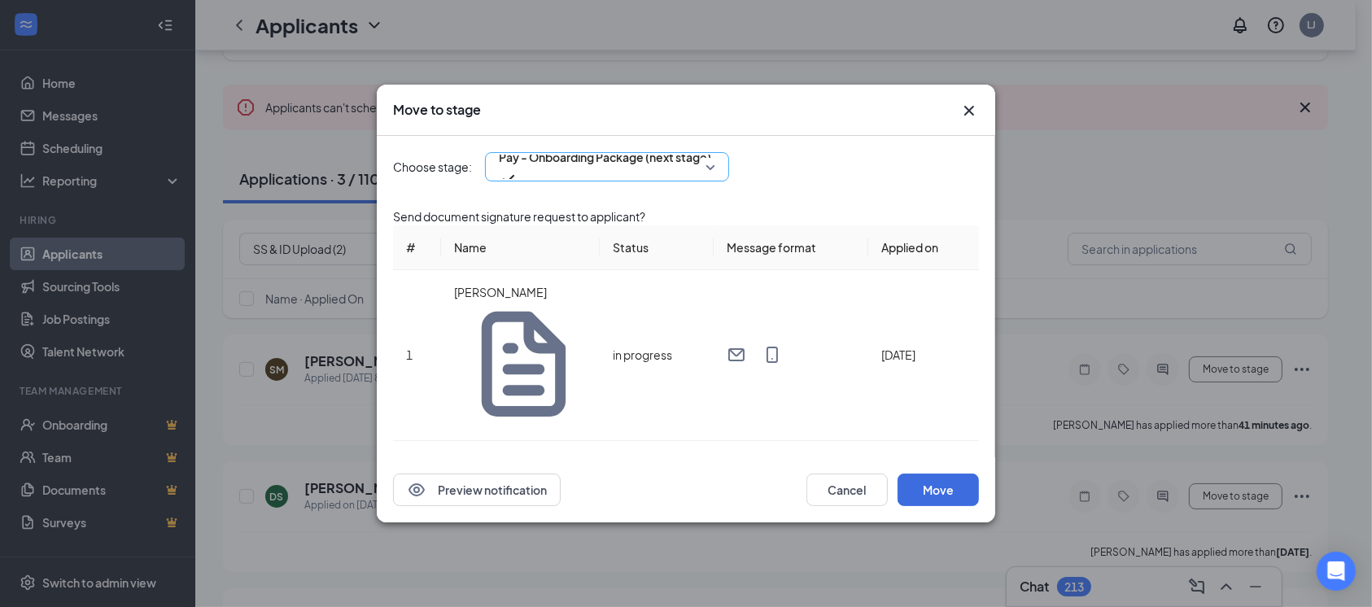
click at [619, 169] on span "Pay - Onboarding Package (next stage)" at bounding box center [605, 157] width 212 height 24
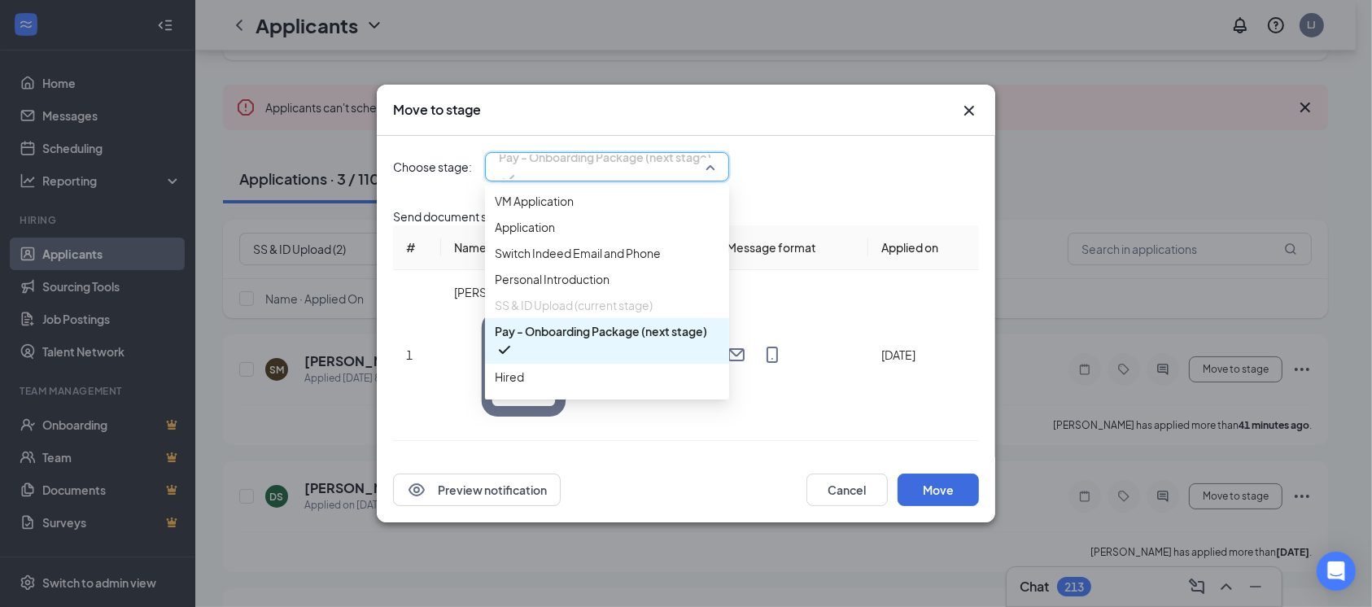
scroll to position [18, 0]
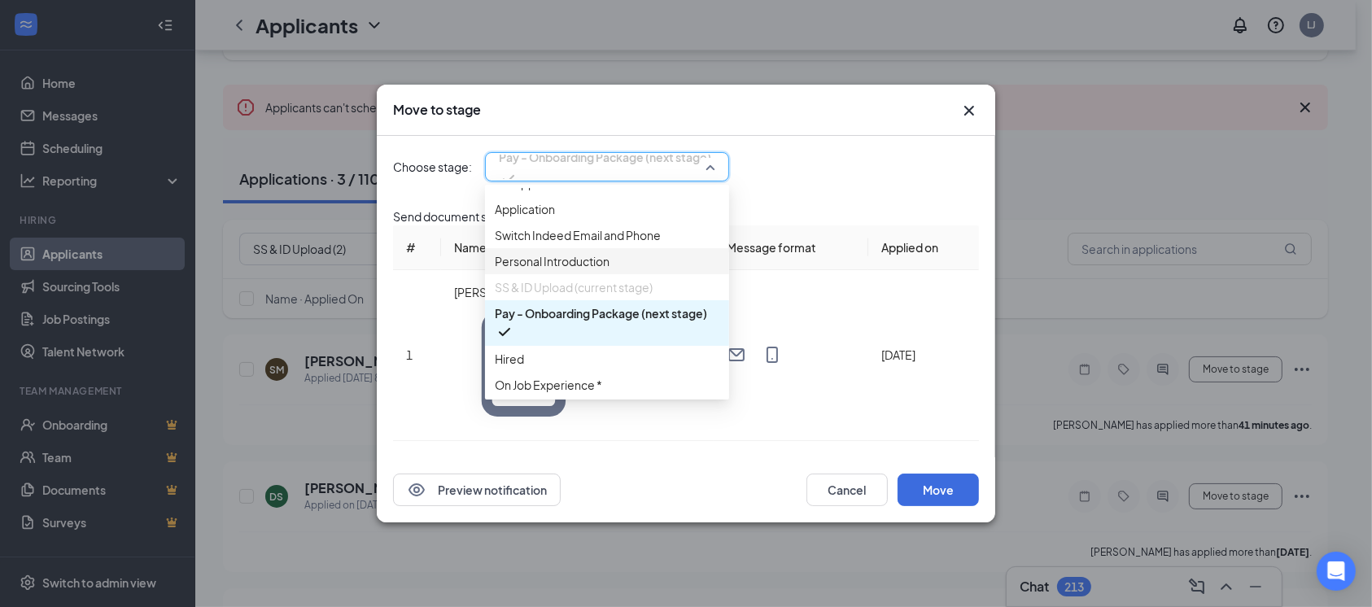
click at [584, 270] on span "Personal Introduction" at bounding box center [552, 261] width 115 height 18
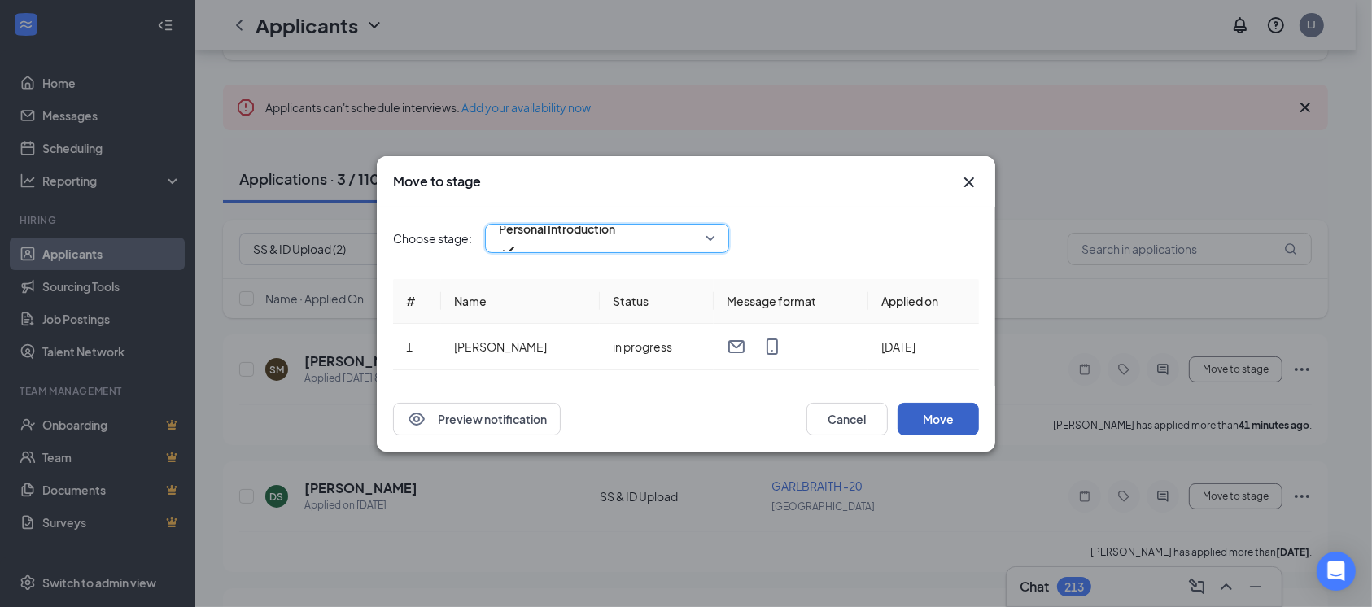
click at [949, 424] on button "Move" at bounding box center [937, 419] width 81 height 33
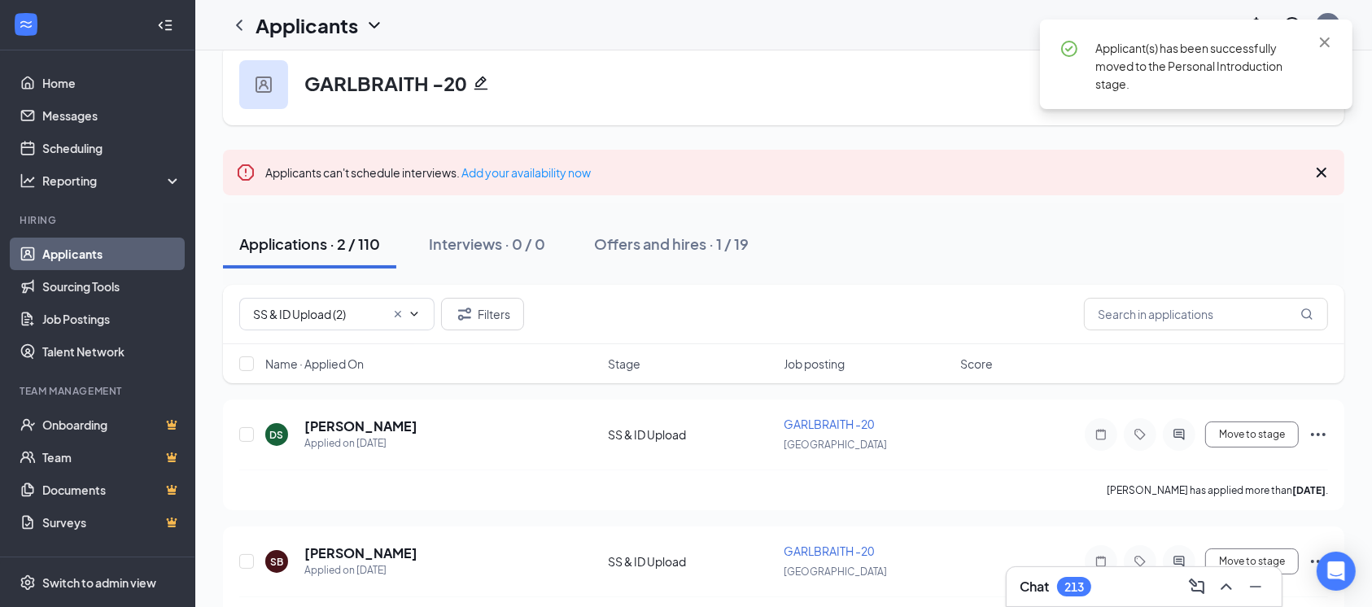
scroll to position [0, 0]
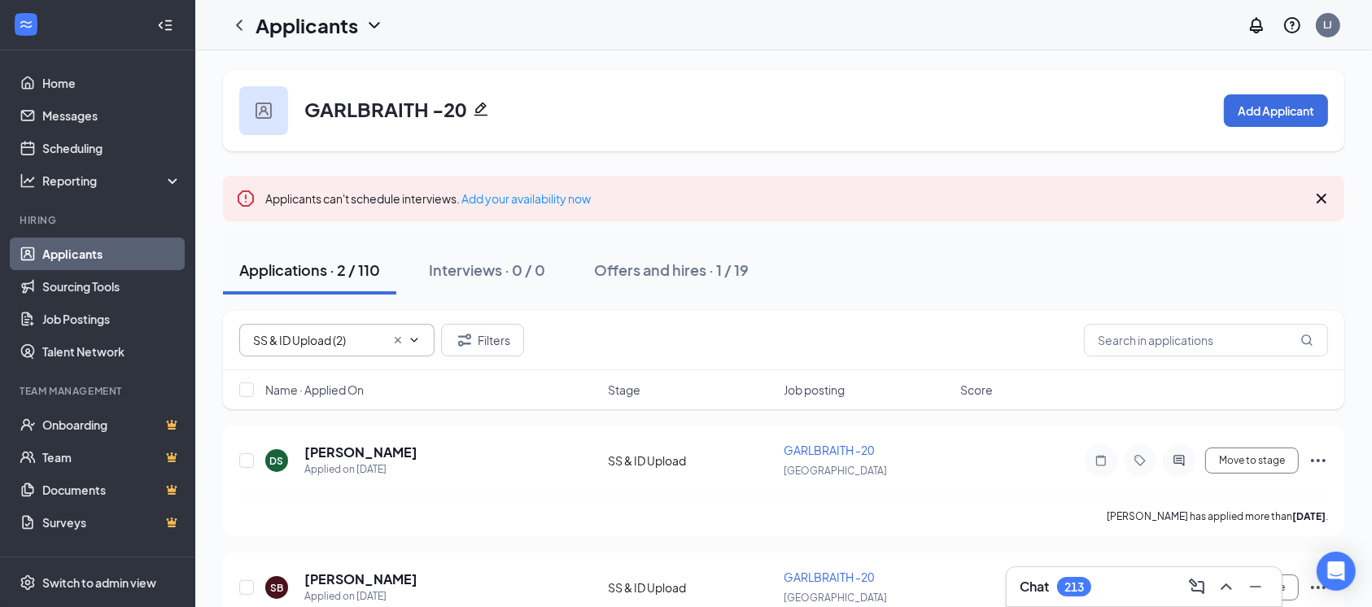
click at [356, 329] on span "SS & ID Upload (2)" at bounding box center [336, 340] width 195 height 33
click at [737, 338] on div "SS & ID Upload (2) Filters" at bounding box center [783, 340] width 1089 height 33
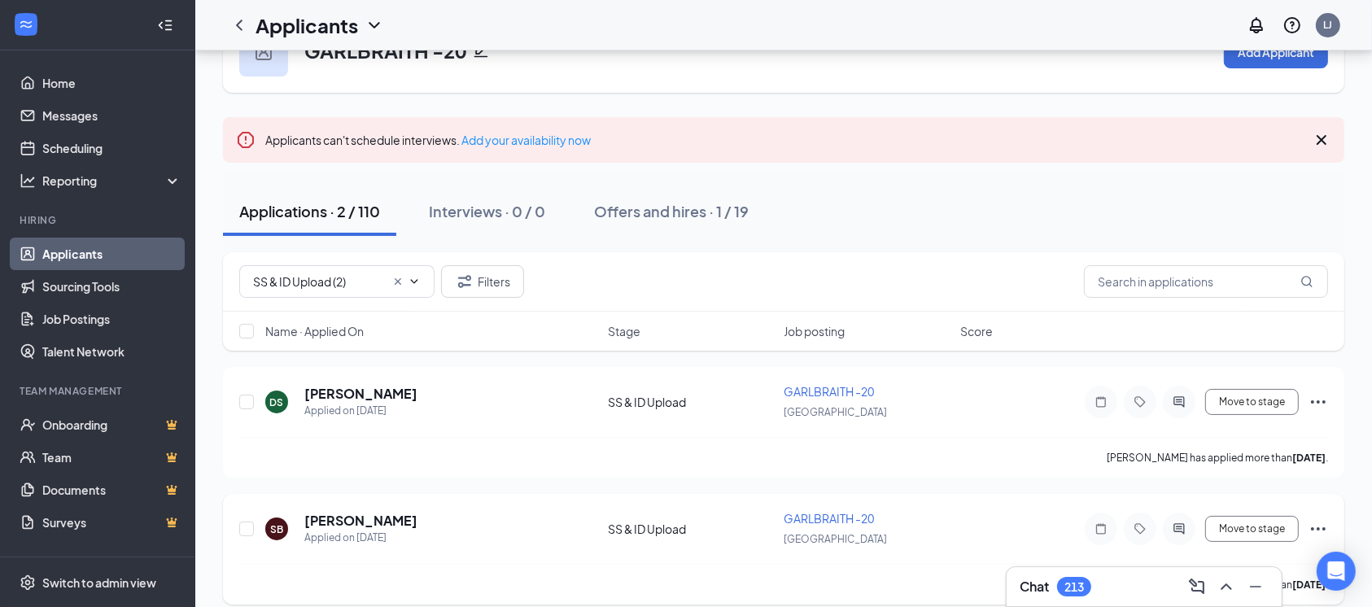
scroll to position [73, 0]
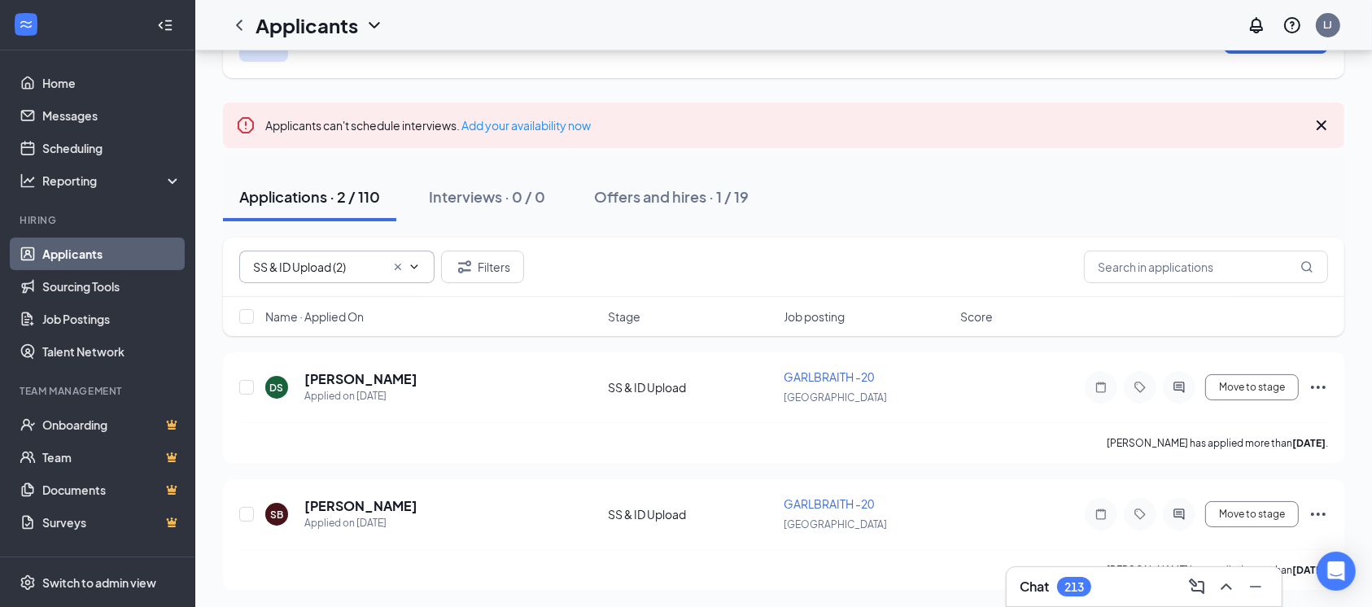
click at [365, 264] on input "SS & ID Upload (2)" at bounding box center [319, 267] width 132 height 18
click at [377, 332] on div "Personal Introduction (77)" at bounding box center [320, 341] width 136 height 18
type input "Personal Introduction (77)"
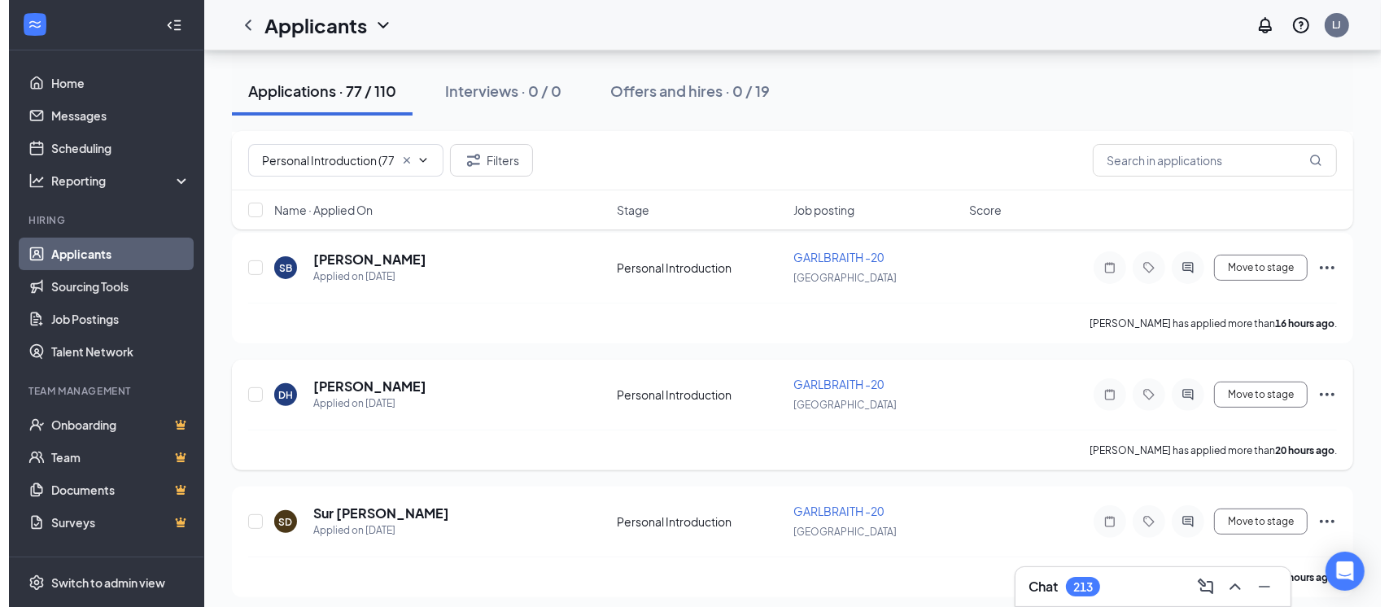
scroll to position [434, 0]
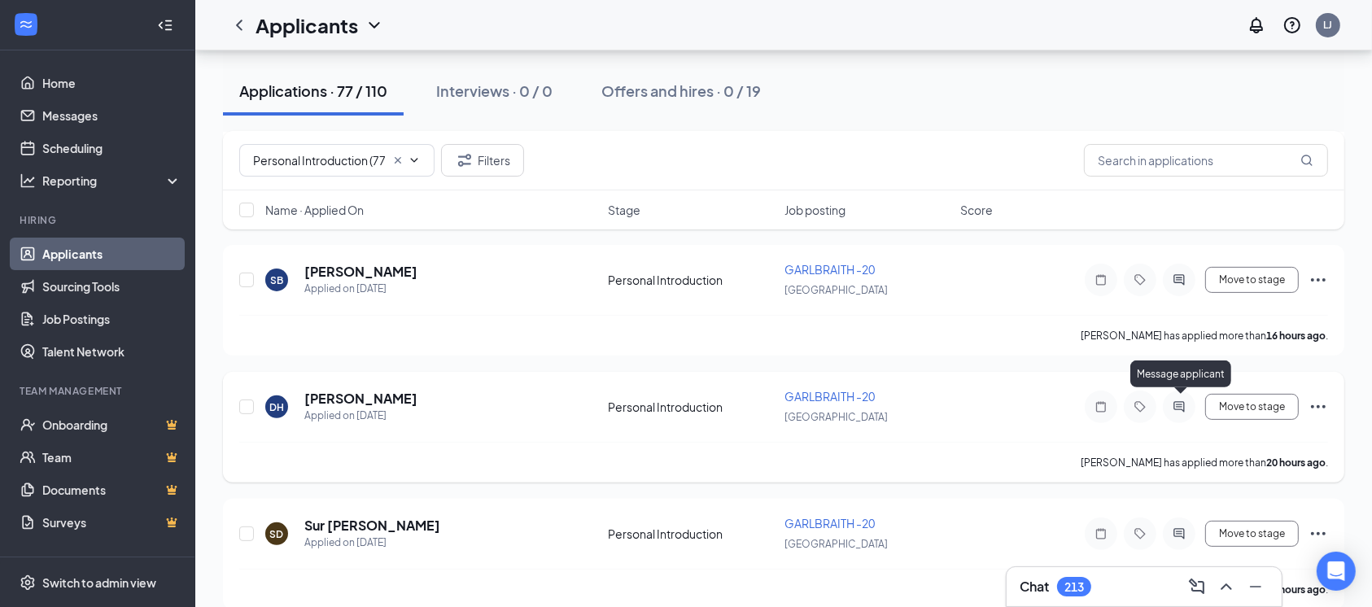
click at [1169, 407] on icon "ActiveChat" at bounding box center [1179, 406] width 20 height 13
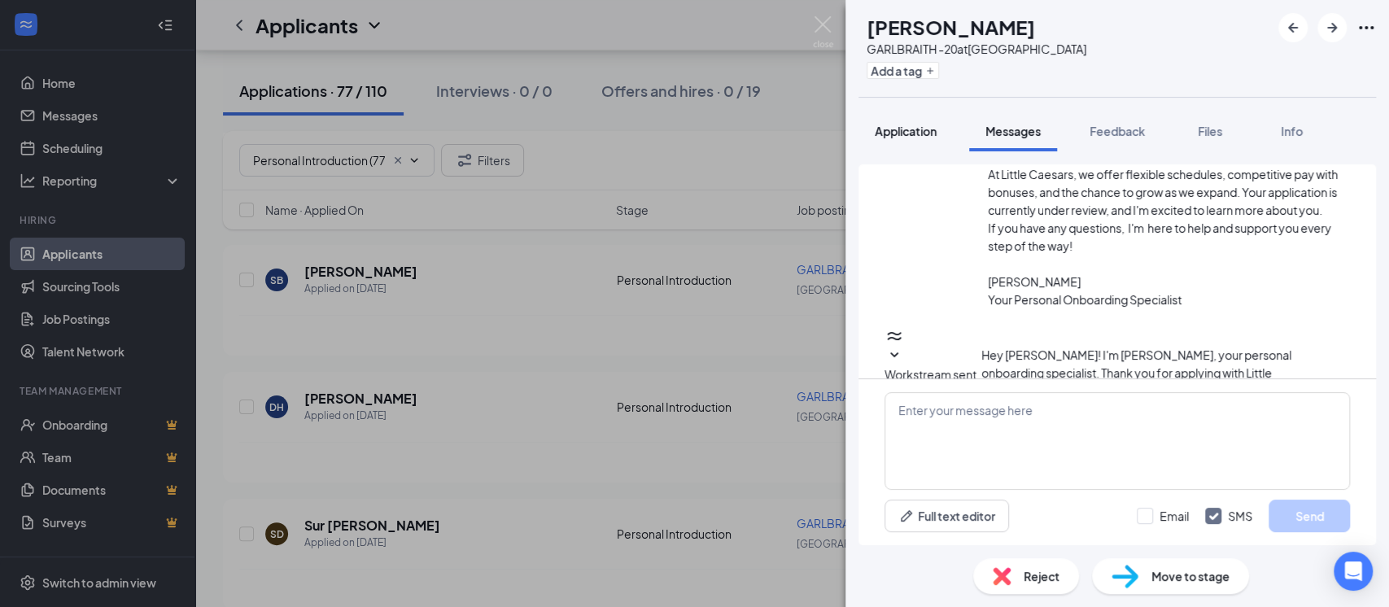
scroll to position [233, 0]
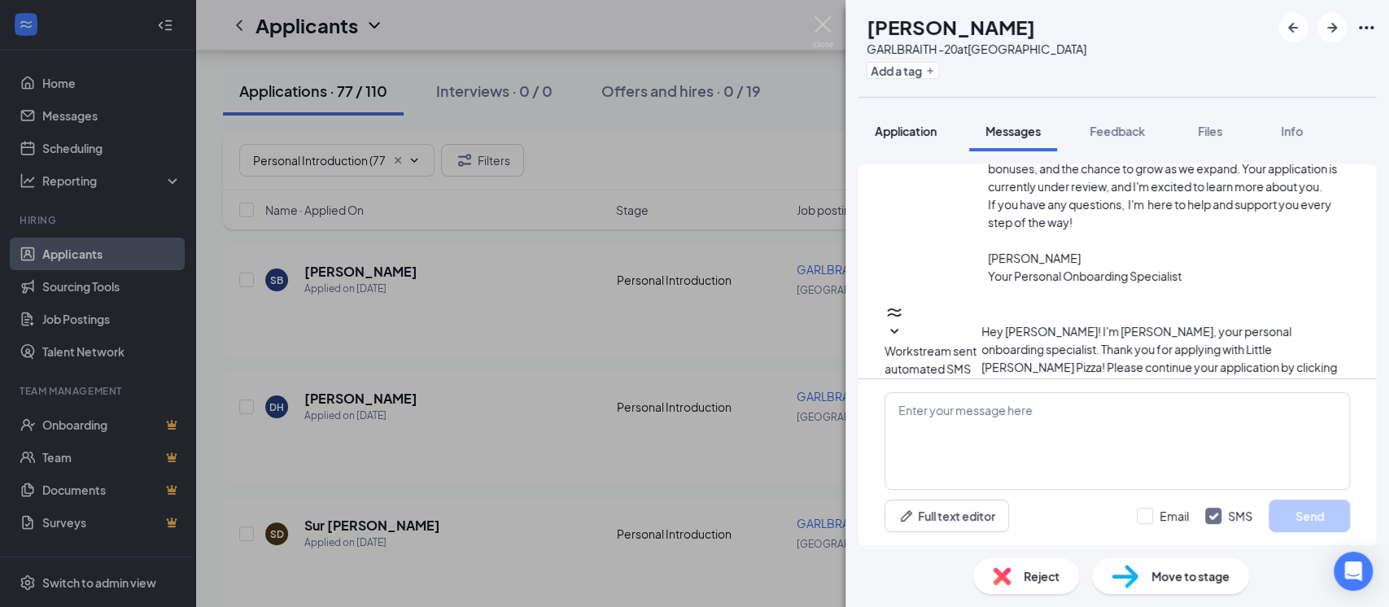
click at [910, 135] on span "Application" at bounding box center [906, 131] width 62 height 15
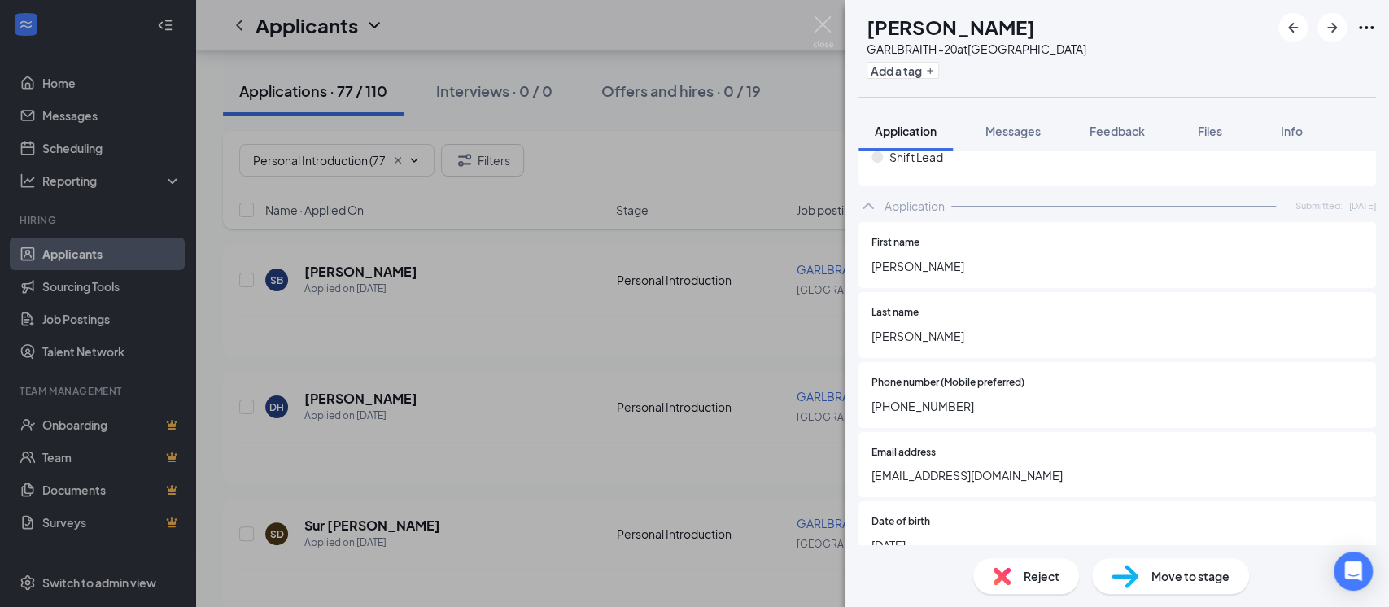
scroll to position [542, 0]
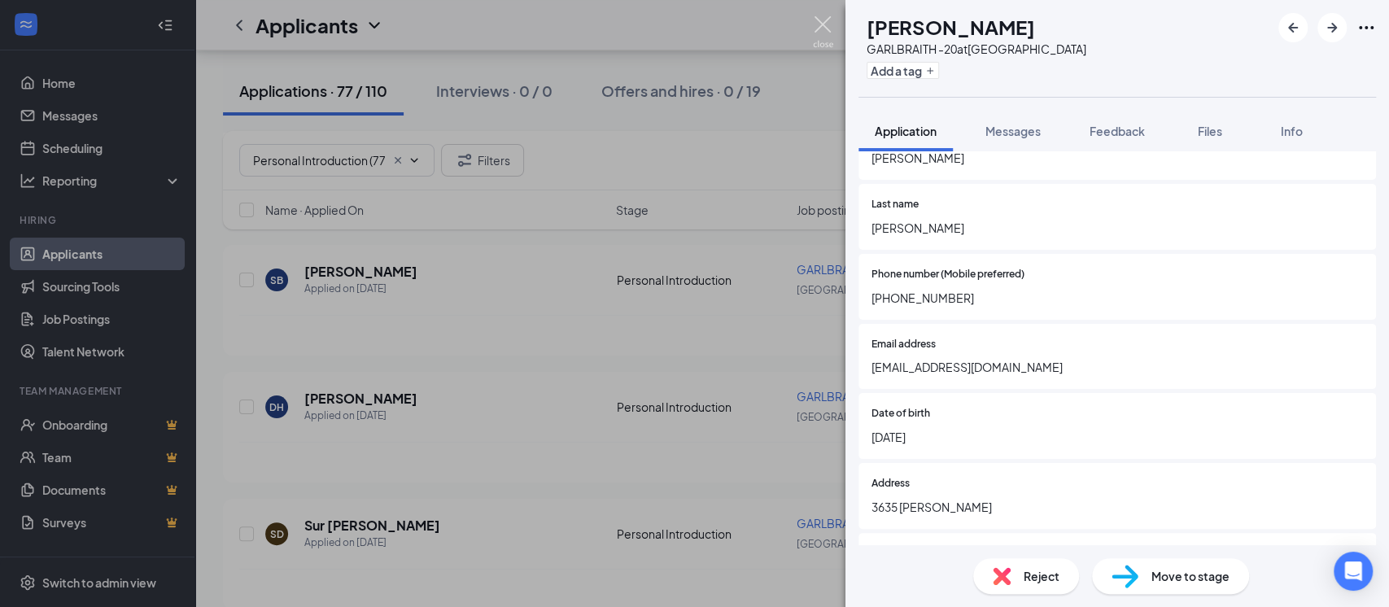
click at [827, 25] on img at bounding box center [823, 32] width 20 height 32
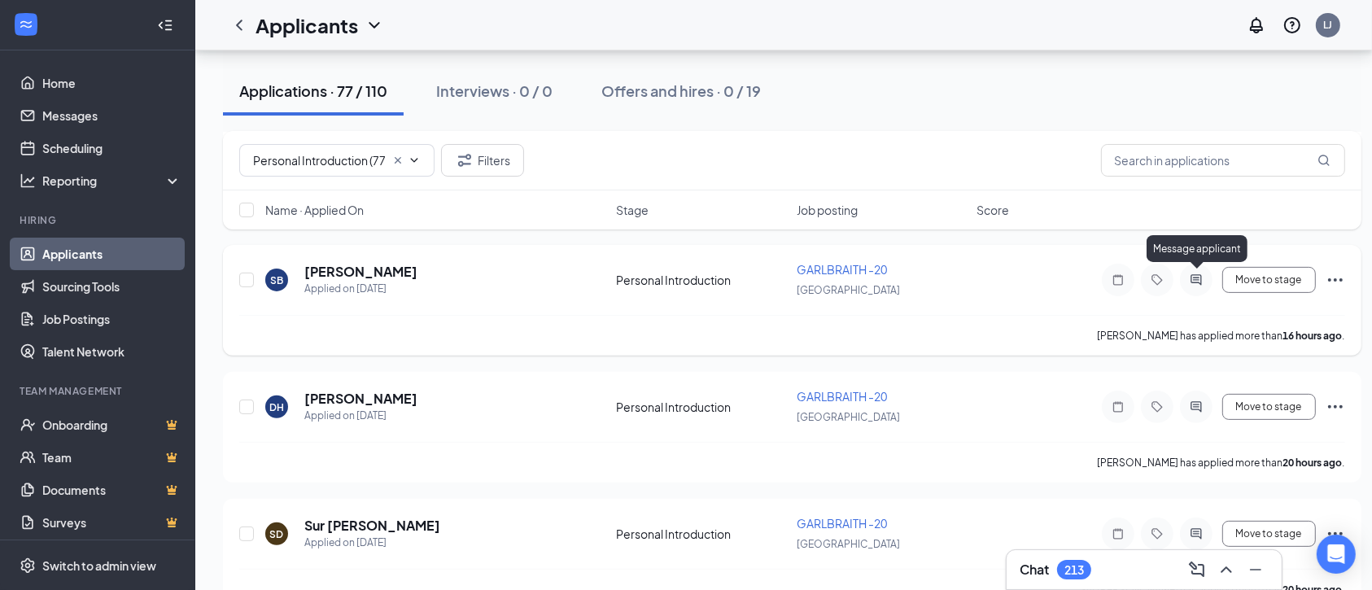
click at [1193, 277] on icon "ActiveChat" at bounding box center [1196, 279] width 20 height 13
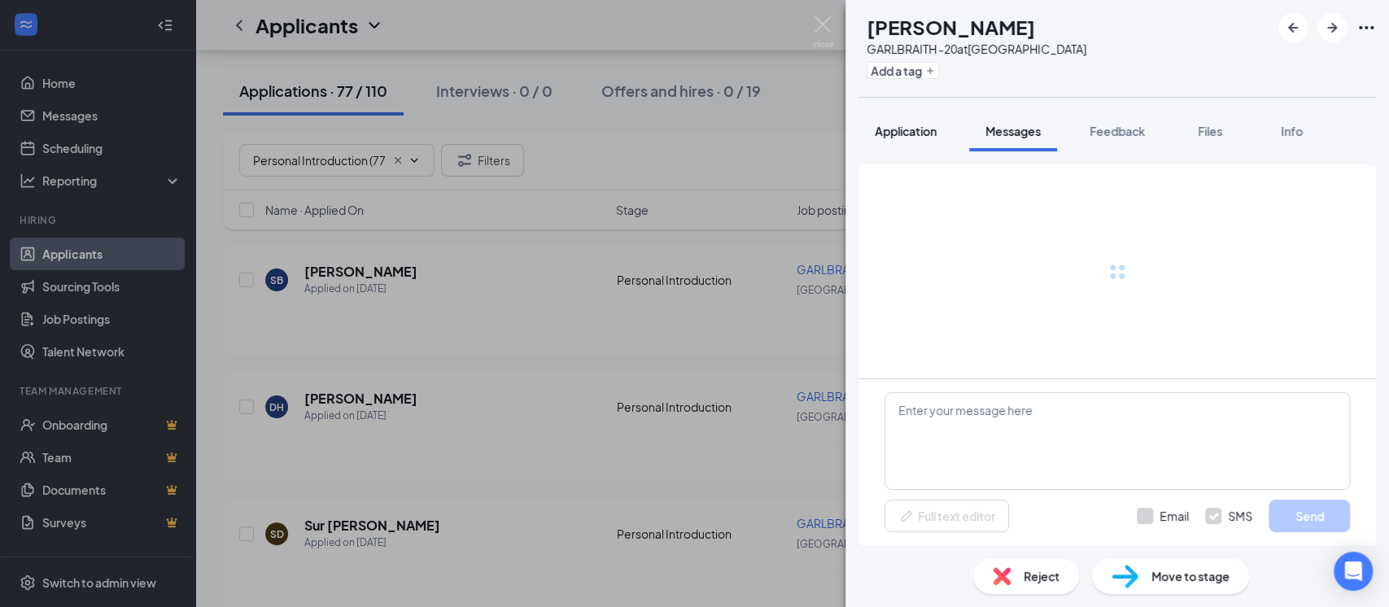
click at [926, 141] on button "Application" at bounding box center [905, 131] width 94 height 41
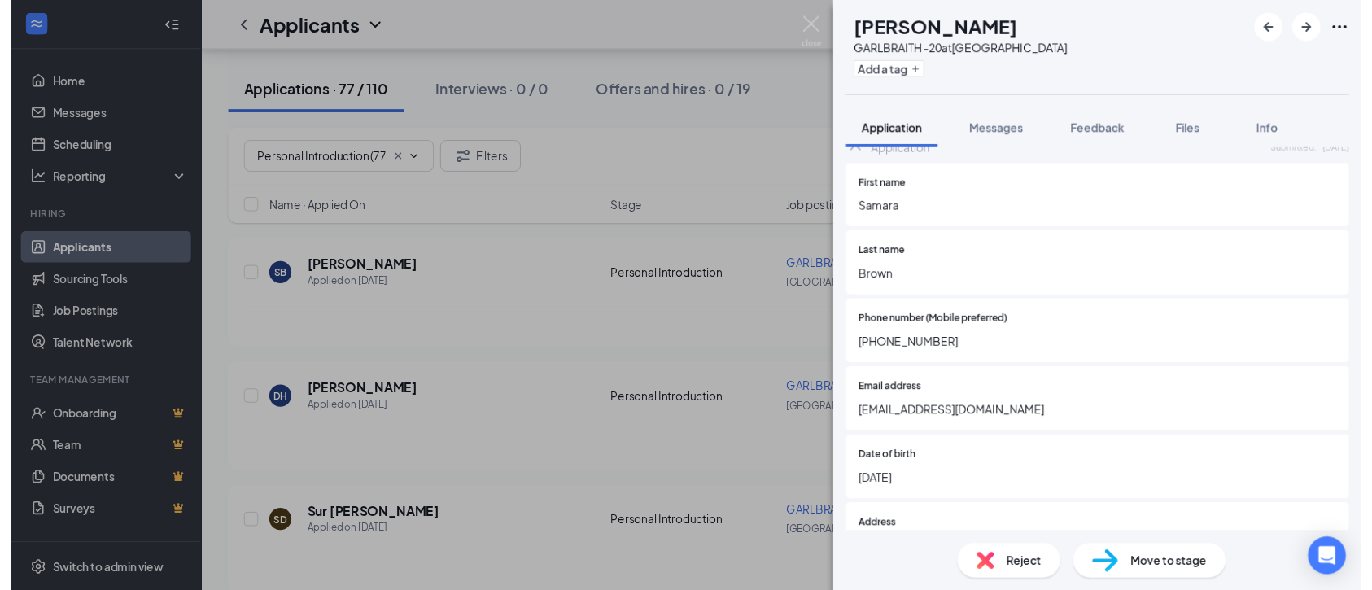
scroll to position [441, 0]
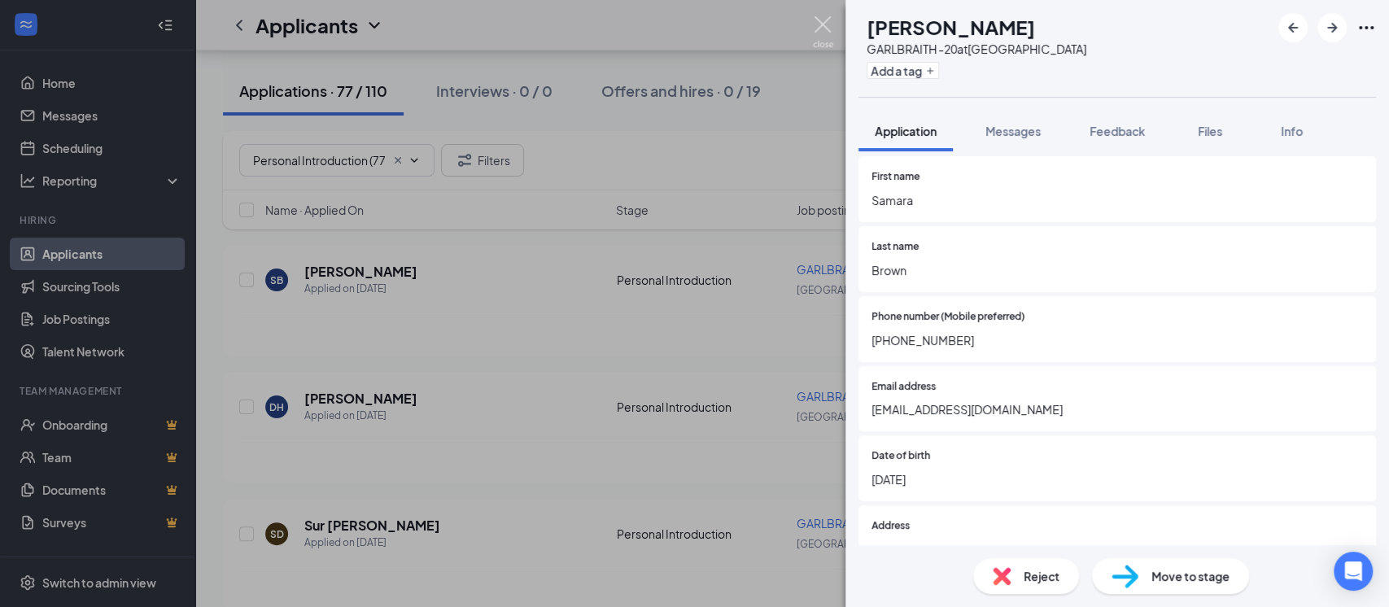
click at [819, 28] on img at bounding box center [823, 32] width 20 height 32
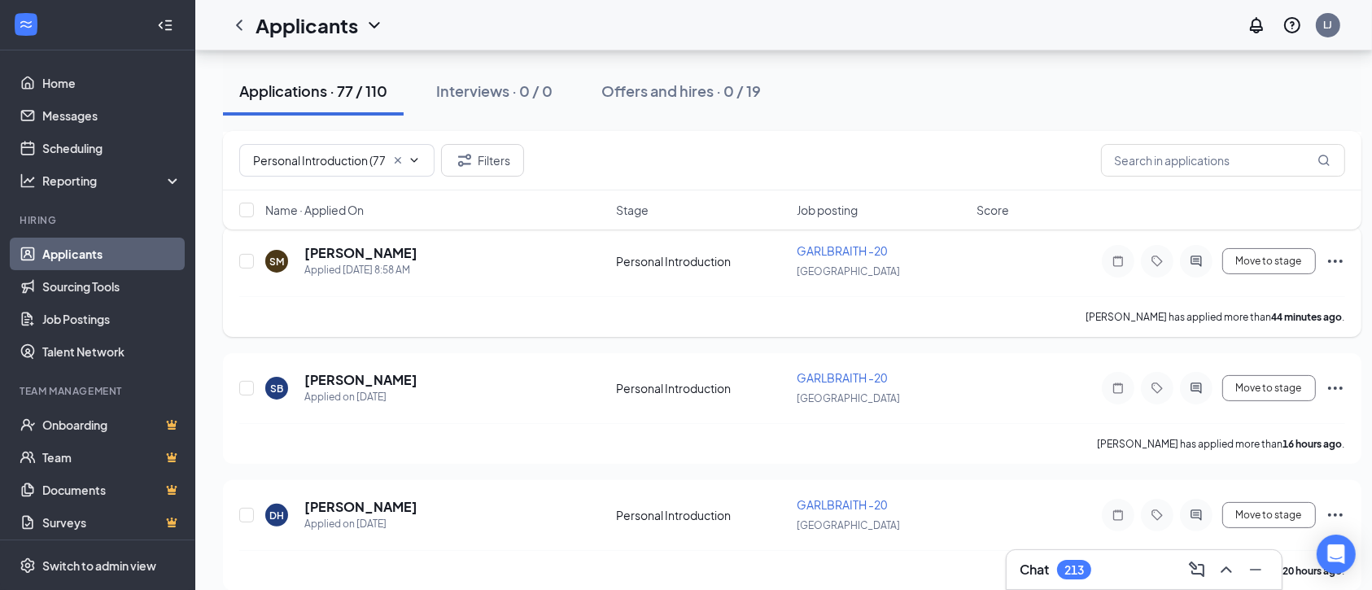
scroll to position [434, 0]
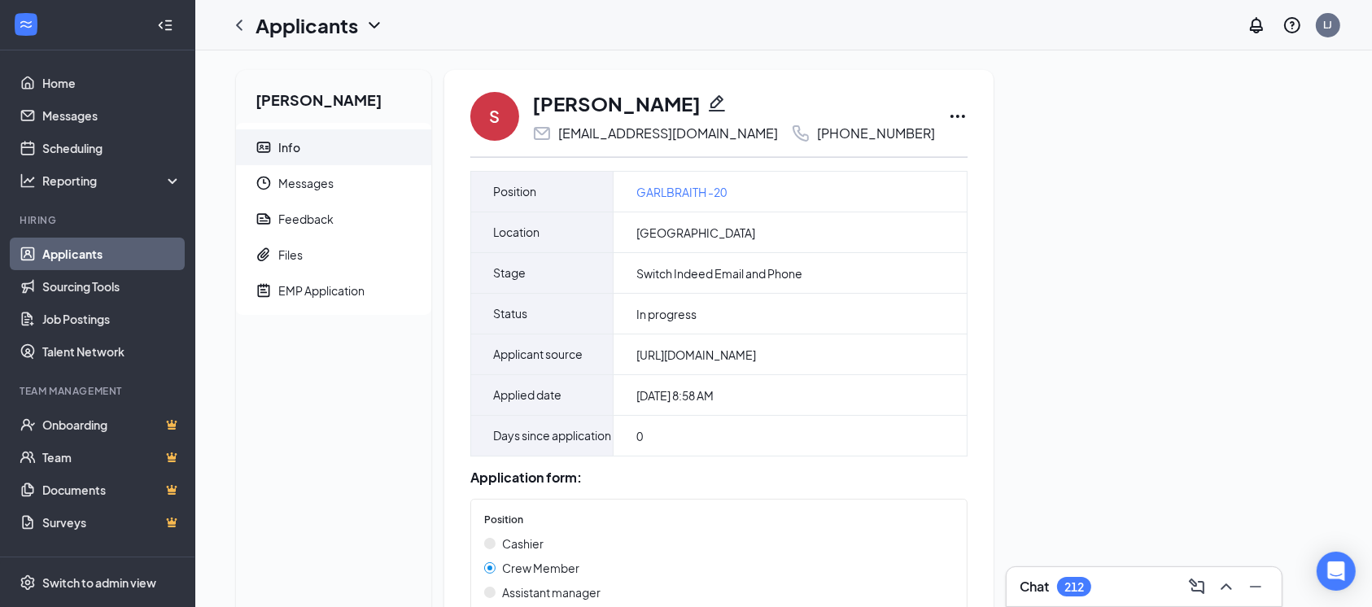
click at [709, 98] on icon "Pencil" at bounding box center [717, 103] width 16 height 16
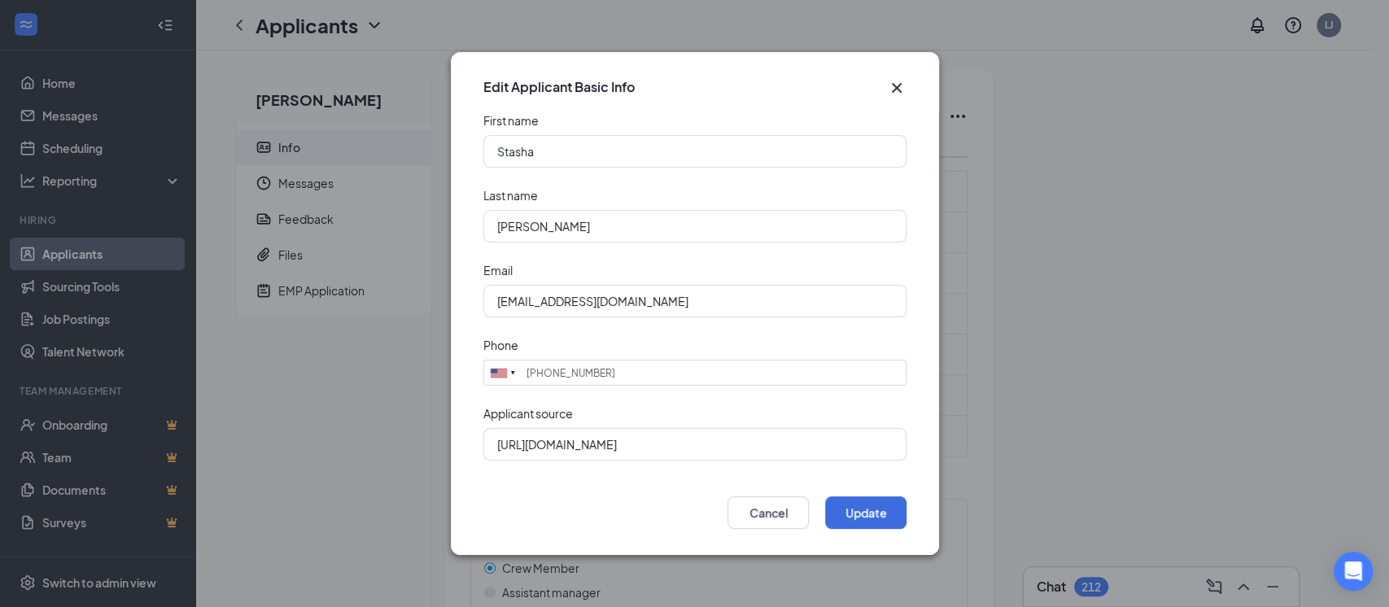
type input "(513) 808-2783"
drag, startPoint x: 488, startPoint y: 302, endPoint x: 742, endPoint y: 303, distance: 253.8
click at [742, 303] on input "[EMAIL_ADDRESS][DOMAIN_NAME]" at bounding box center [694, 301] width 423 height 33
paste input "Stasharm19@icloud"
type input "[EMAIL_ADDRESS][DOMAIN_NAME]"
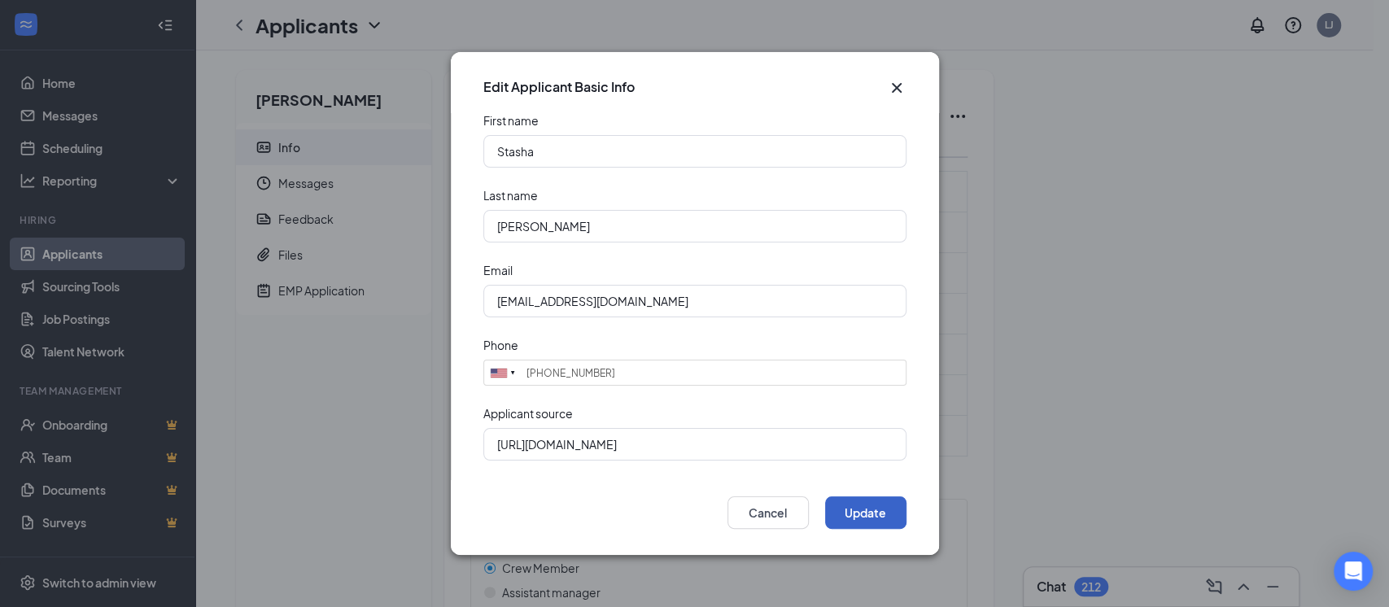
click at [849, 514] on button "Update" at bounding box center [865, 512] width 81 height 33
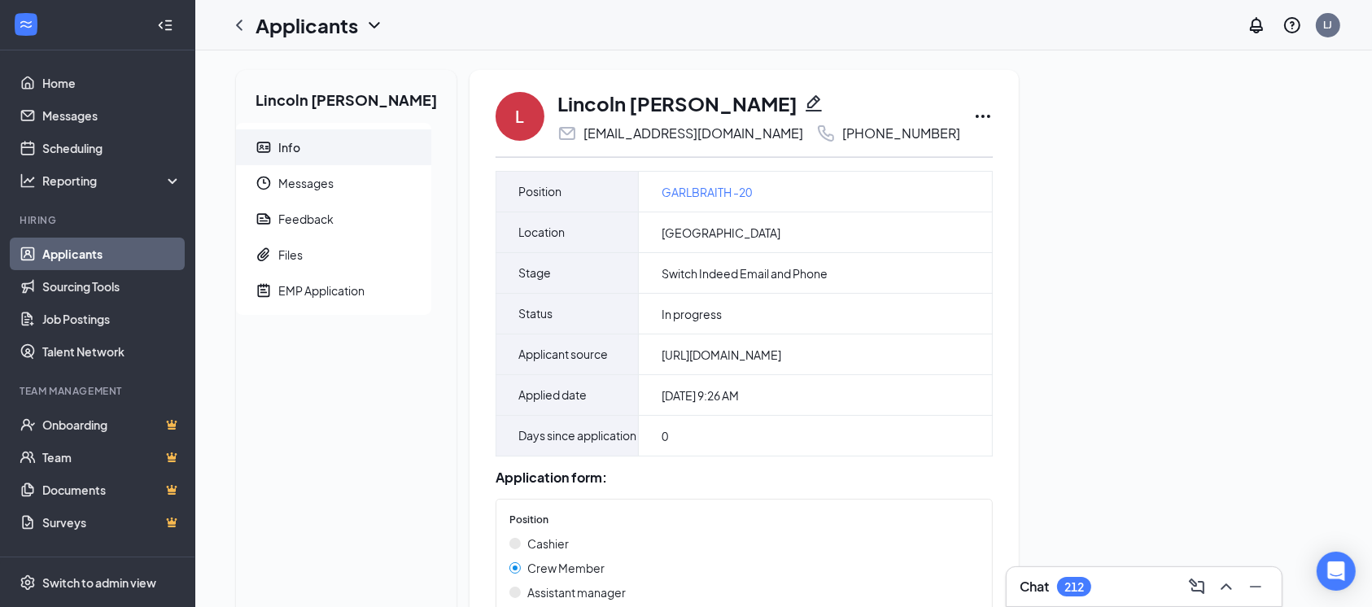
click at [678, 114] on div "Lincoln [PERSON_NAME]" at bounding box center [758, 103] width 403 height 28
click at [804, 105] on icon "Pencil" at bounding box center [814, 104] width 20 height 20
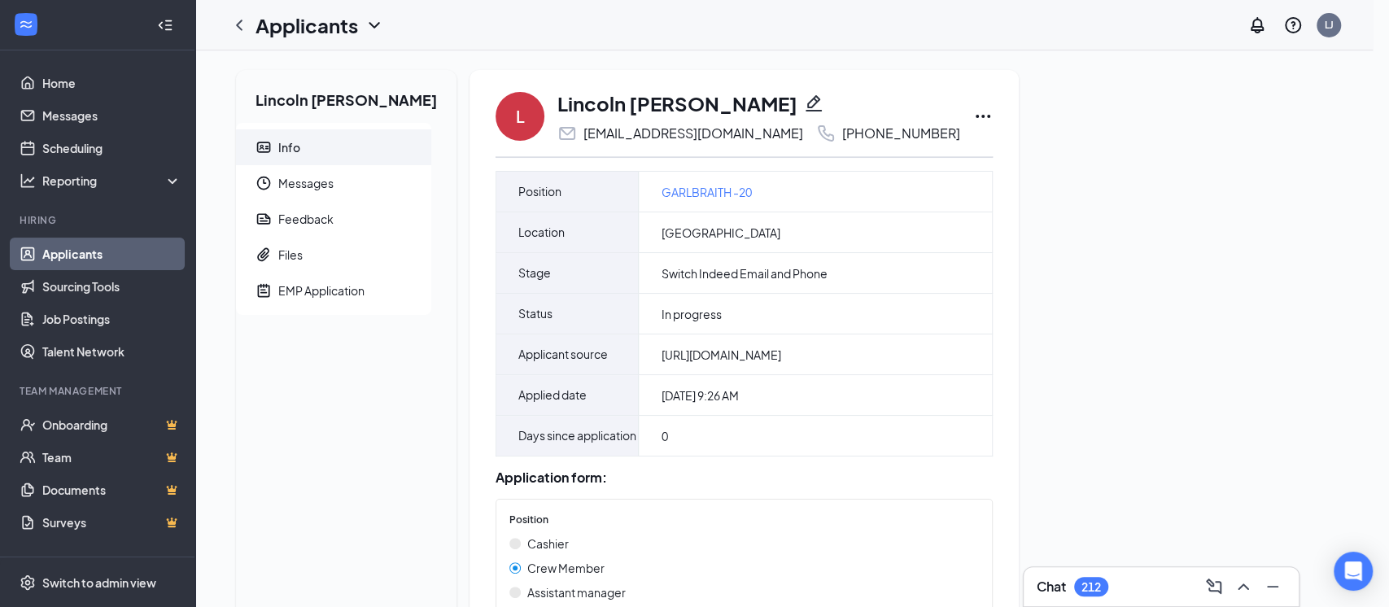
type input "(513) 888-1659"
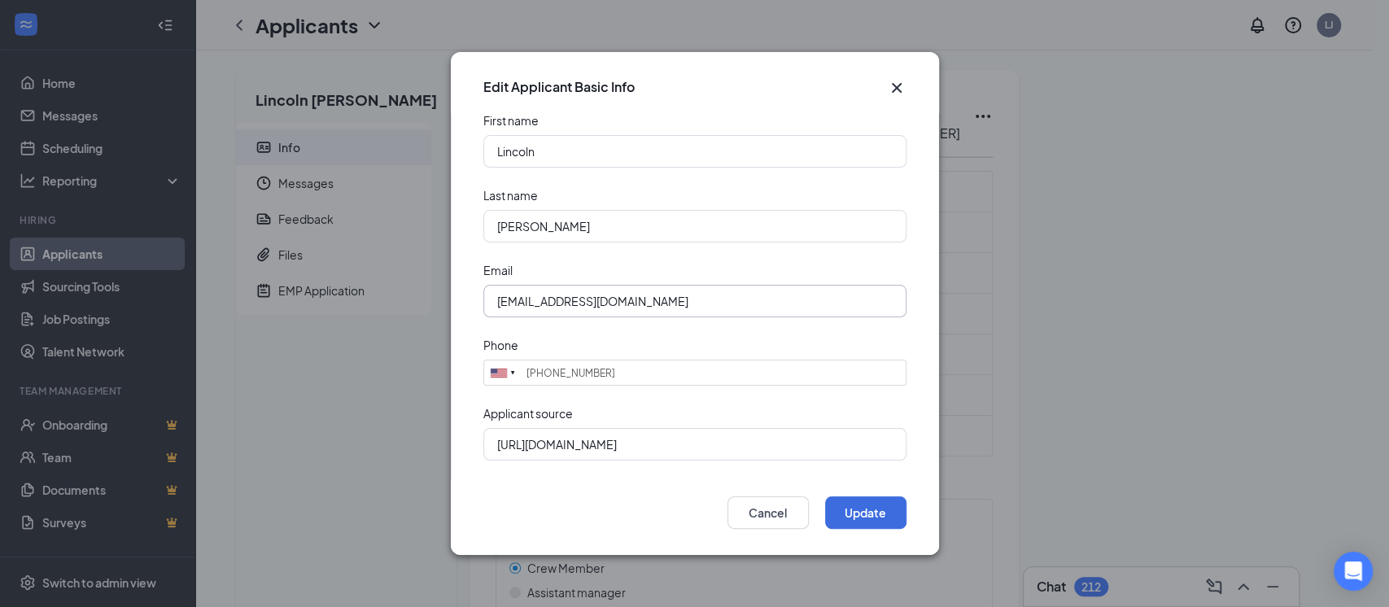
drag, startPoint x: 494, startPoint y: 300, endPoint x: 774, endPoint y: 304, distance: 280.7
click at [774, 304] on input "[EMAIL_ADDRESS][DOMAIN_NAME]" at bounding box center [694, 301] width 423 height 33
paste input "jdoner3@g"
type input "[EMAIL_ADDRESS][DOMAIN_NAME]"
click at [906, 517] on div "Update Cancel" at bounding box center [695, 517] width 488 height 75
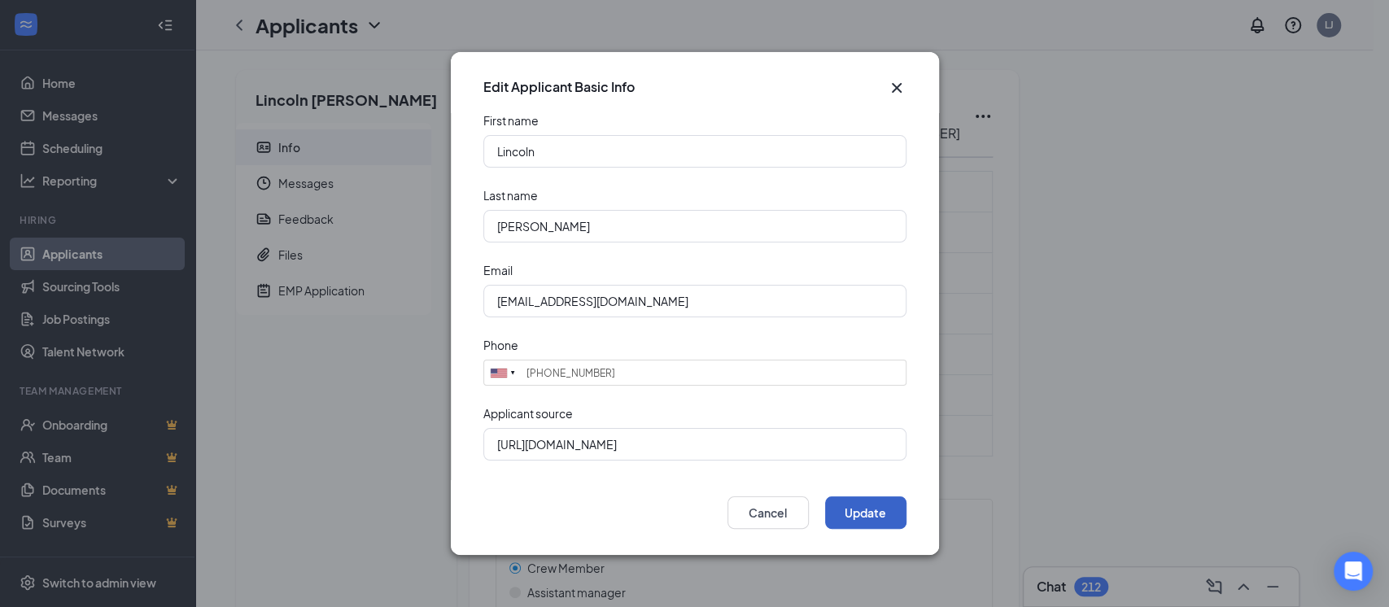
click at [879, 516] on button "Update" at bounding box center [865, 512] width 81 height 33
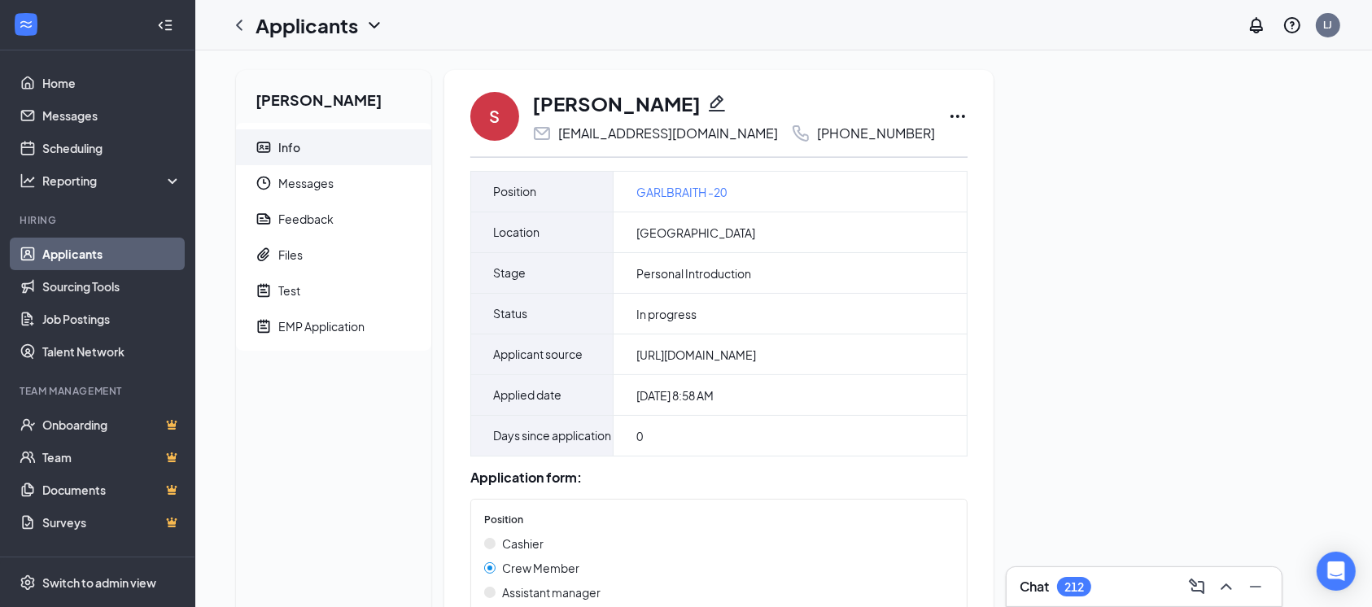
click at [696, 114] on div "[PERSON_NAME]" at bounding box center [733, 103] width 403 height 28
click at [709, 111] on icon "Pencil" at bounding box center [717, 103] width 16 height 16
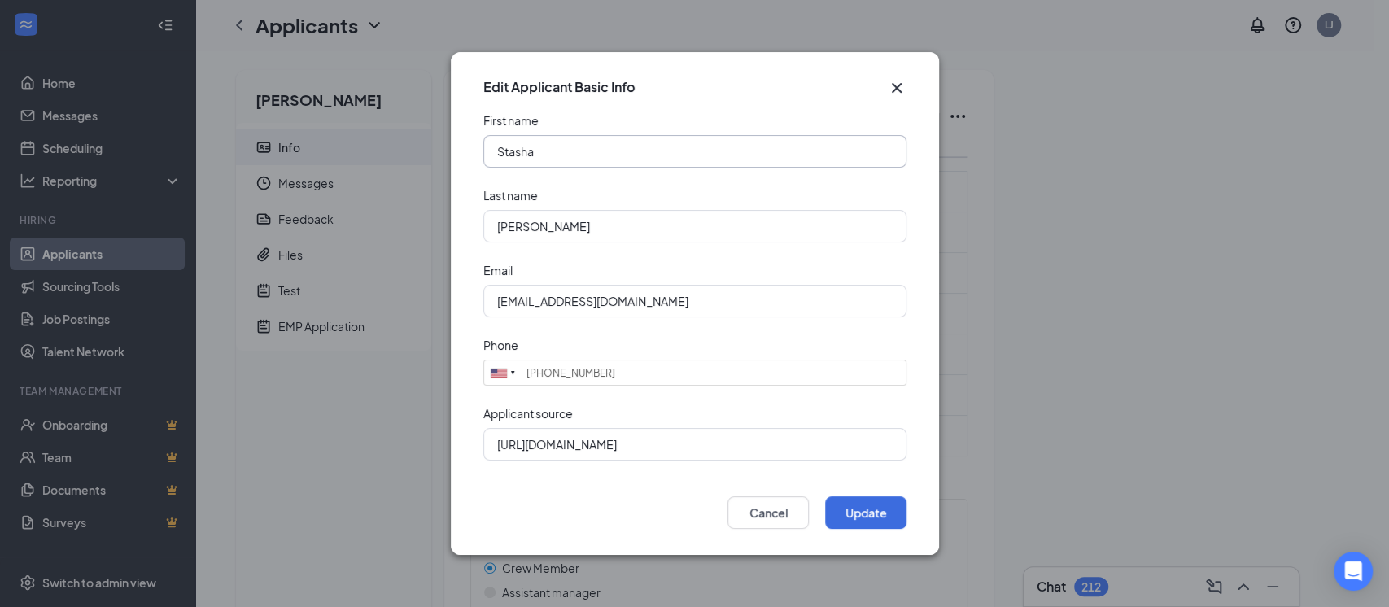
type input "(513) 808-2783"
drag, startPoint x: 489, startPoint y: 304, endPoint x: 690, endPoint y: 303, distance: 200.9
click at [690, 303] on input "[EMAIL_ADDRESS][DOMAIN_NAME]" at bounding box center [694, 301] width 423 height 33
click at [872, 517] on button "Update" at bounding box center [865, 512] width 81 height 33
